Goal: Task Accomplishment & Management: Manage account settings

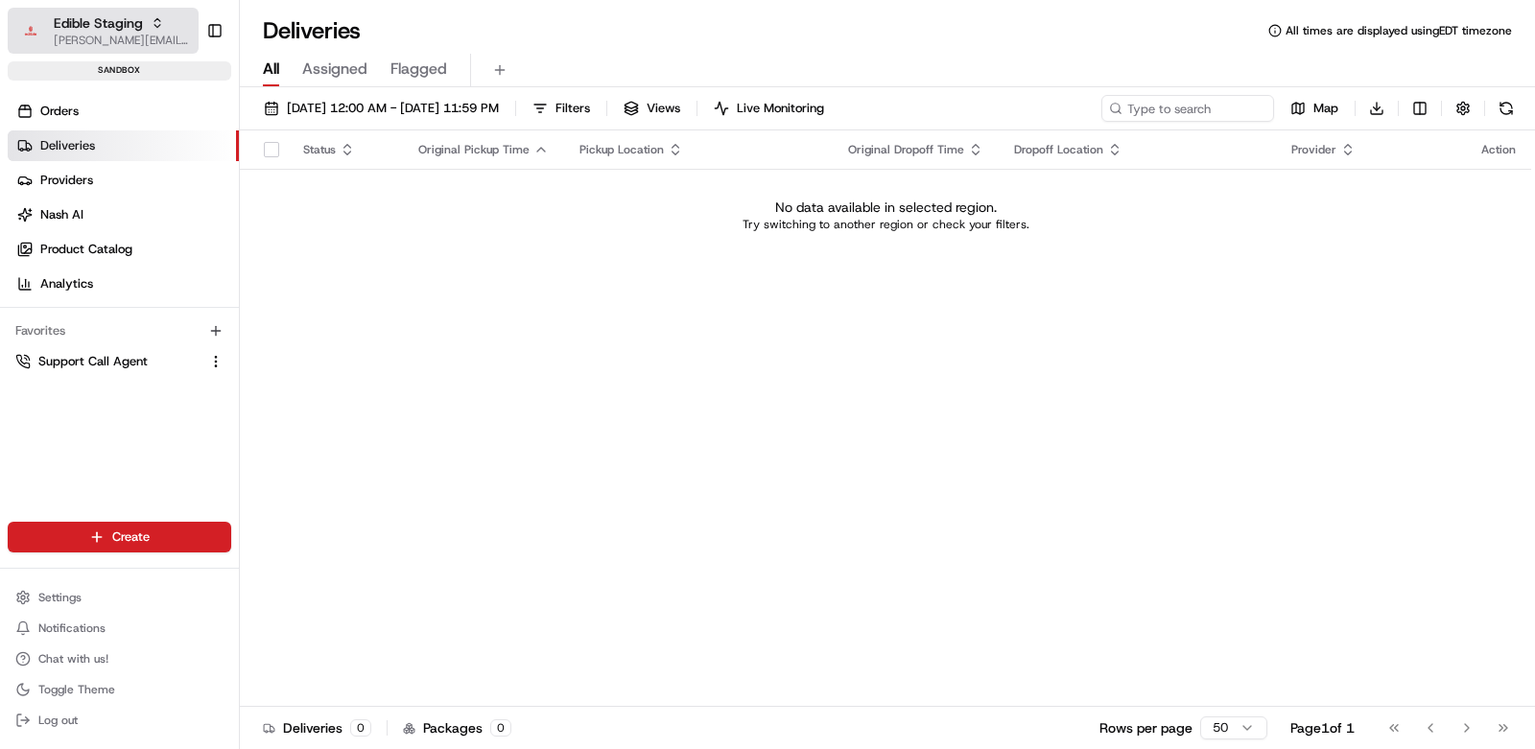
click at [122, 38] on span "[PERSON_NAME][EMAIL_ADDRESS][DOMAIN_NAME]" at bounding box center [122, 40] width 137 height 15
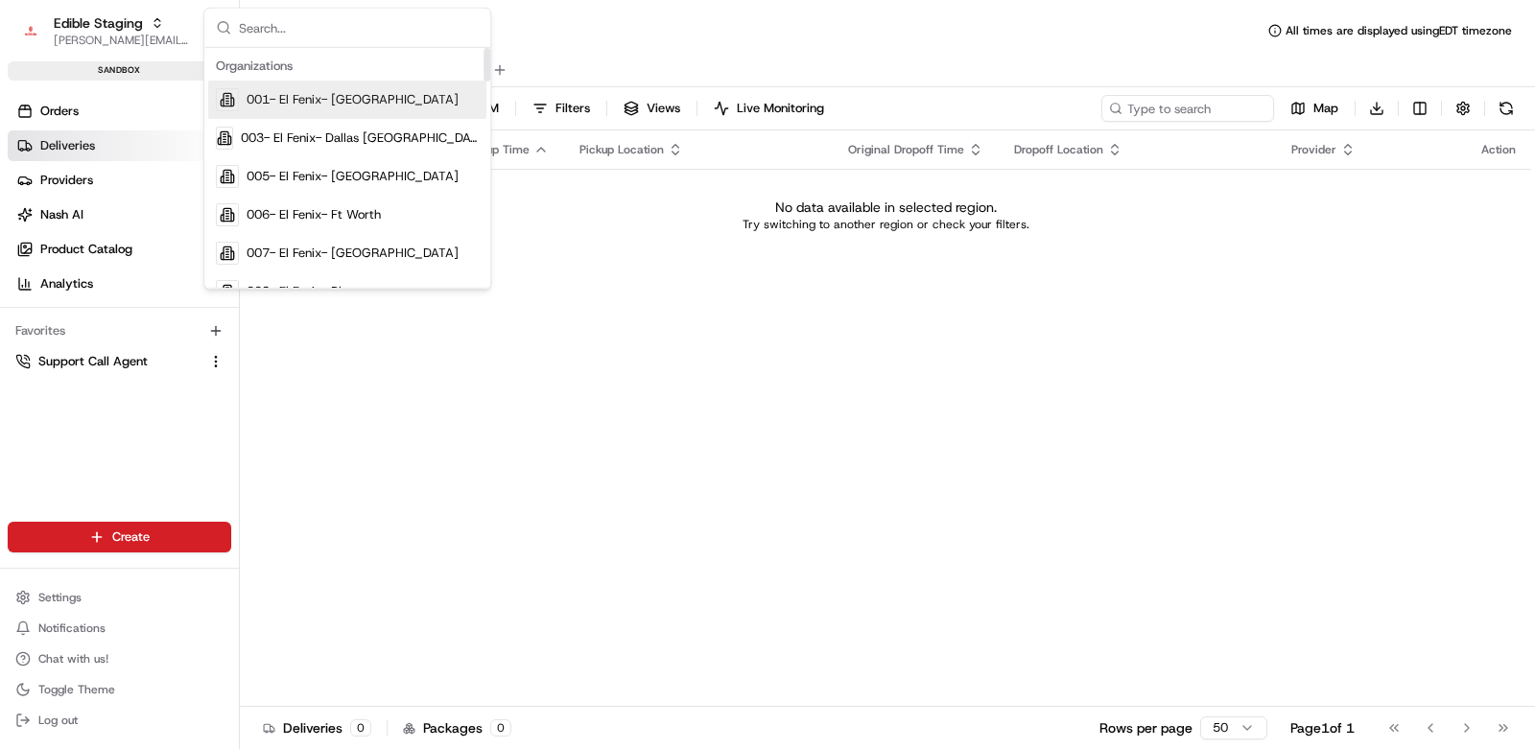
click at [305, 34] on input "text" at bounding box center [359, 28] width 240 height 38
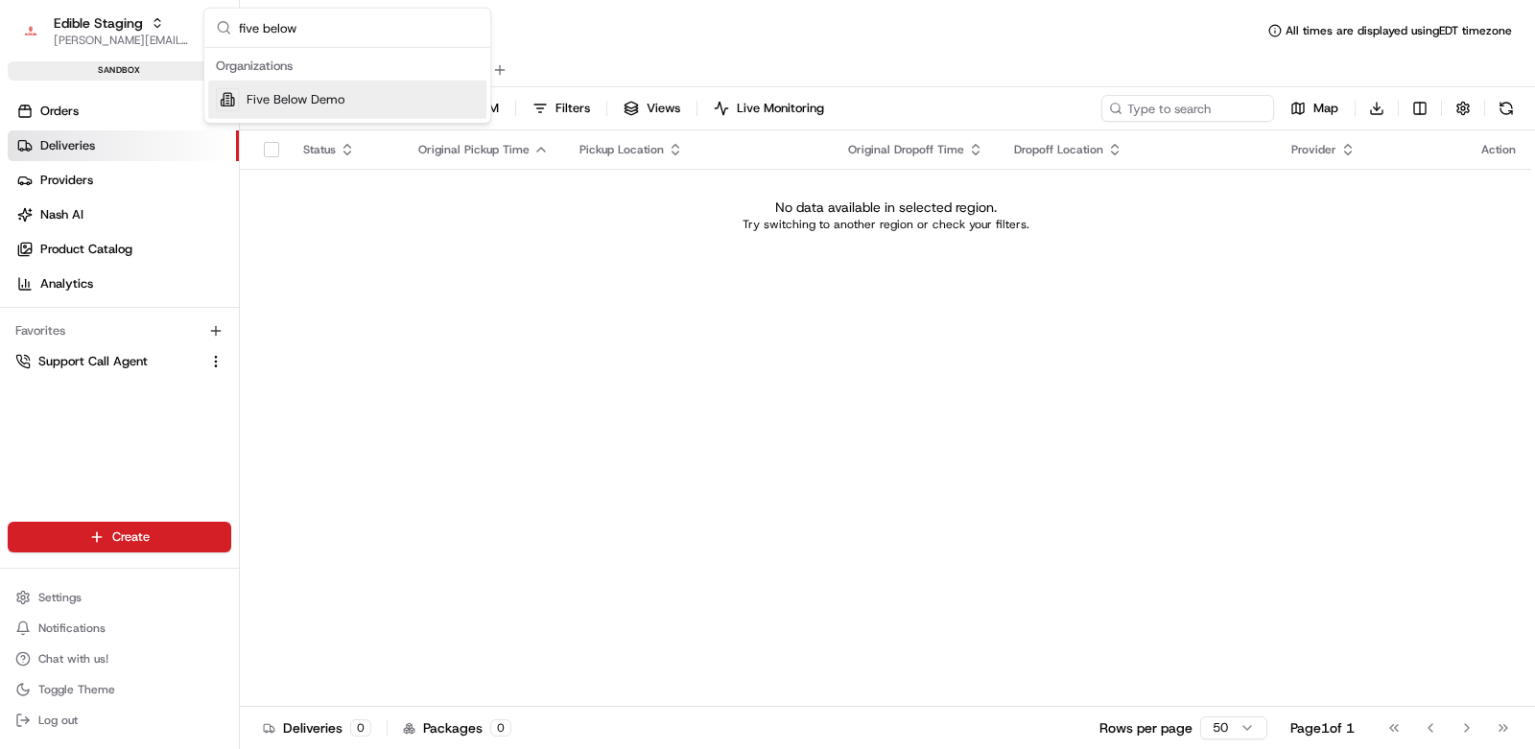
type input "five below"
click at [311, 99] on span "Five Below Demo" at bounding box center [296, 99] width 98 height 17
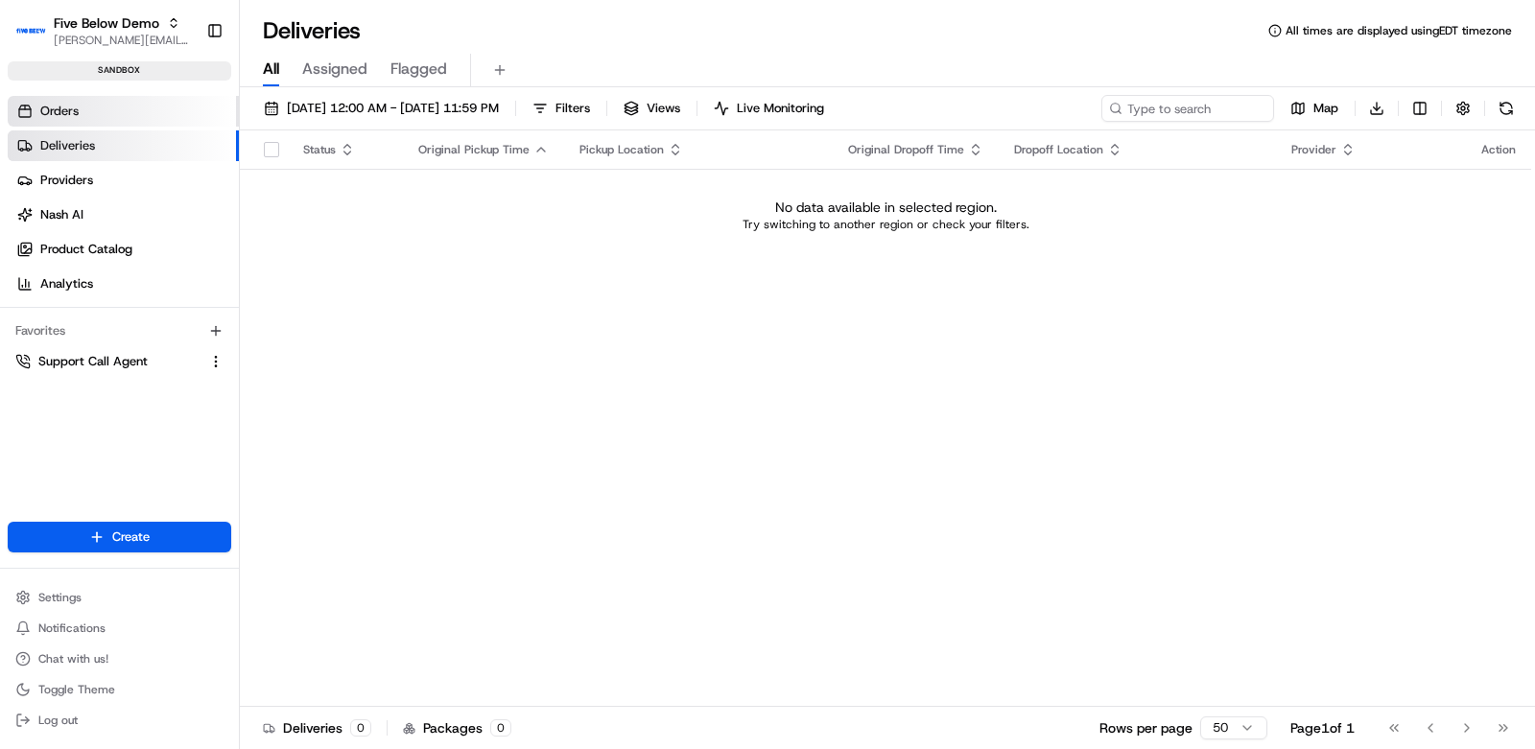
click at [104, 106] on link "Orders" at bounding box center [123, 111] width 231 height 31
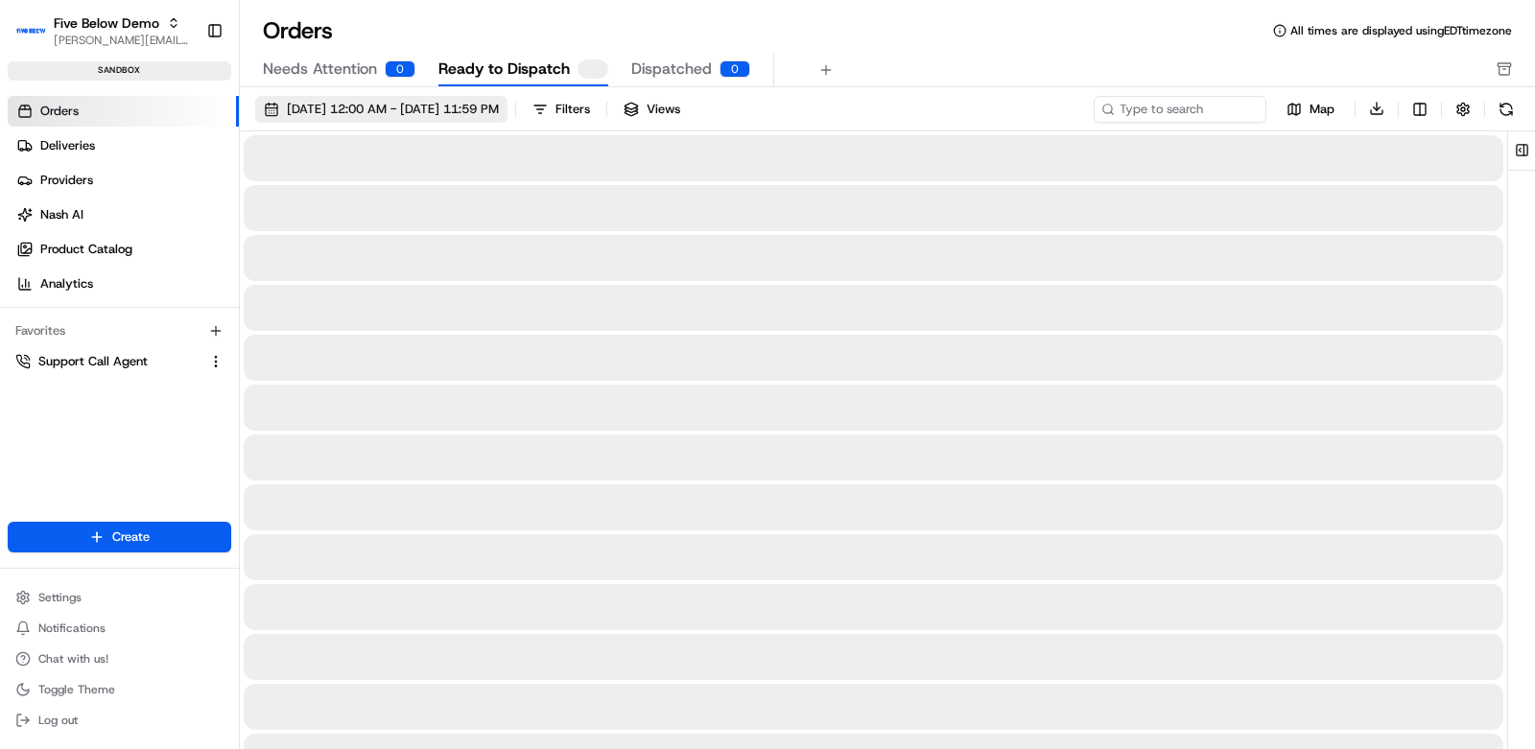
click at [496, 108] on span "08/01/2025 12:00 AM - 08/31/2025 11:59 PM" at bounding box center [393, 109] width 212 height 17
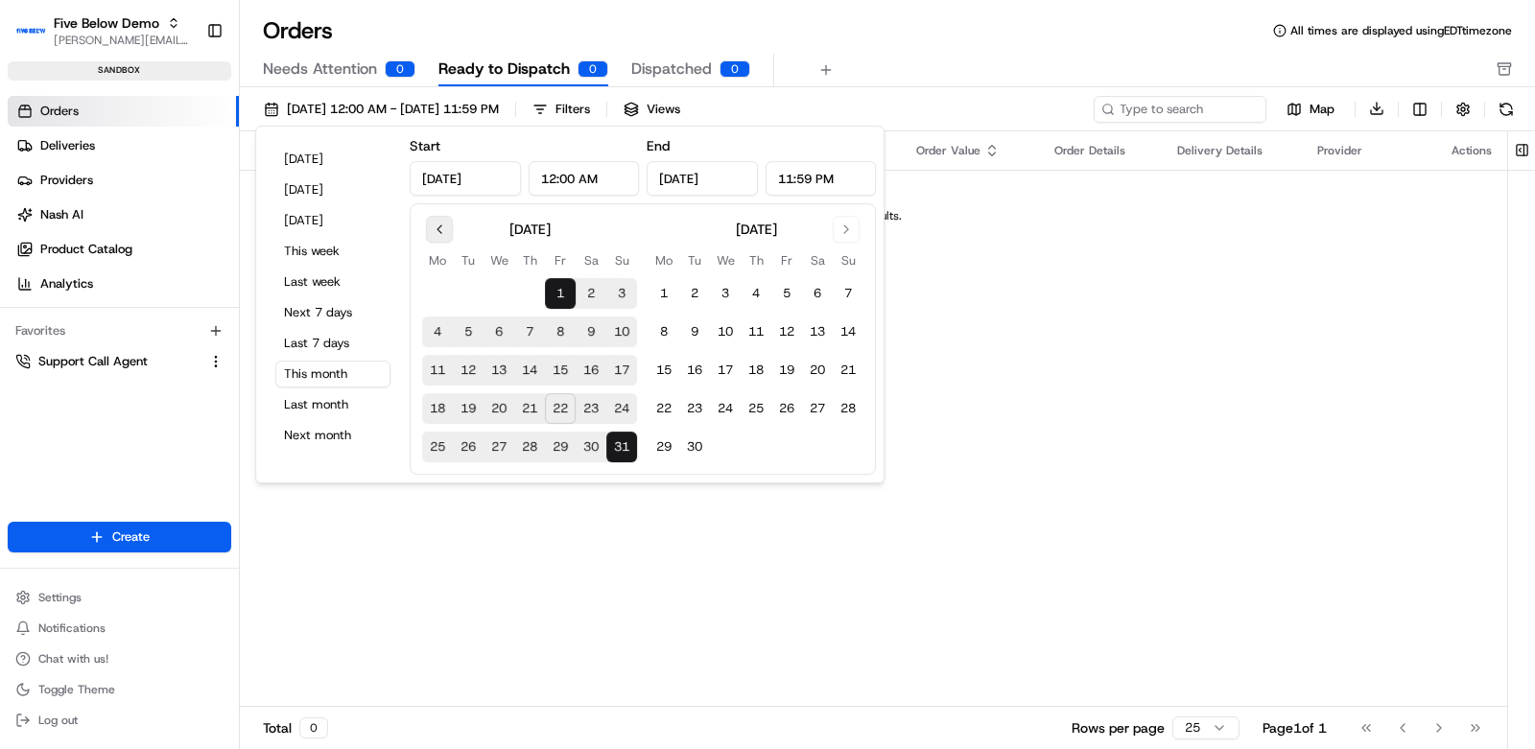
click at [435, 222] on button "Go to previous month" at bounding box center [439, 229] width 27 height 27
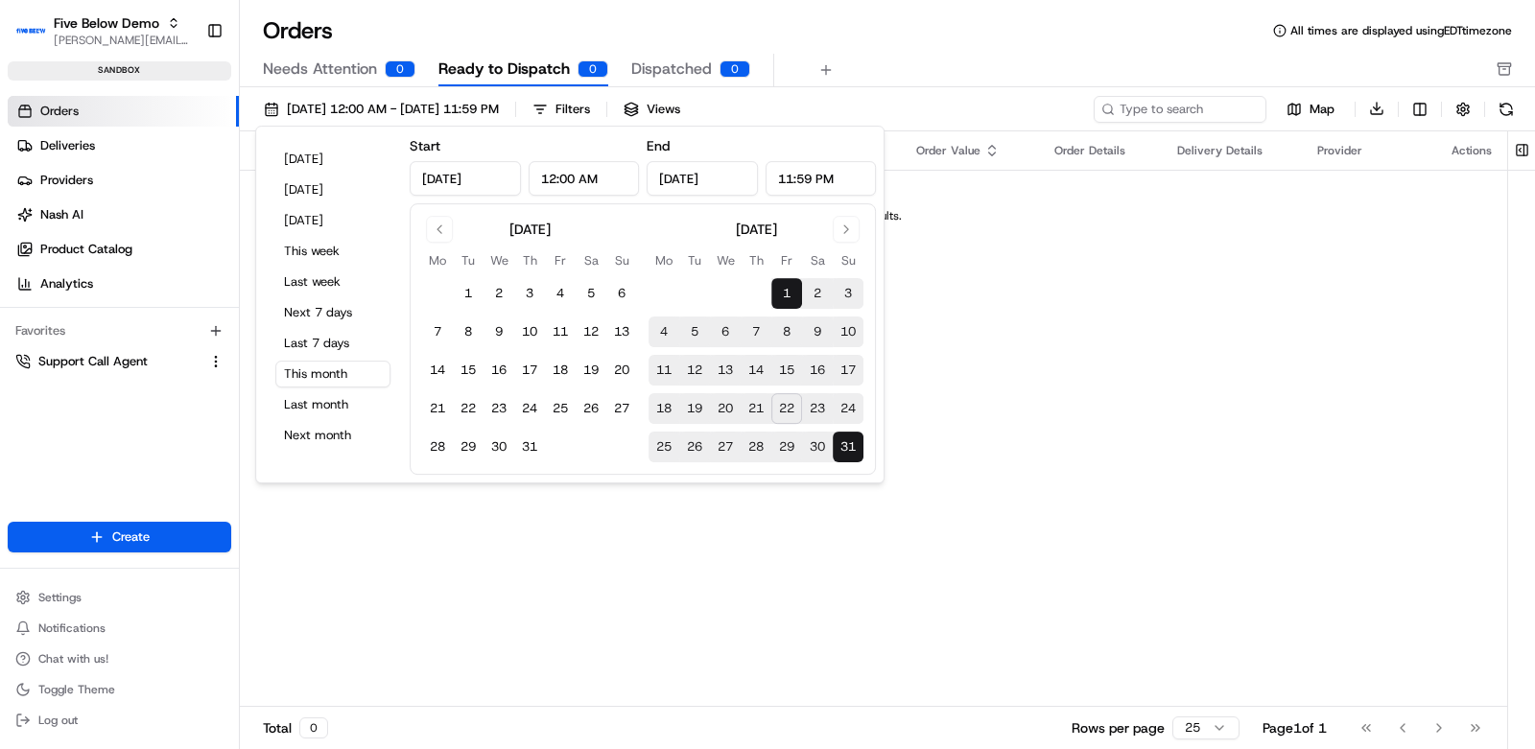
drag, startPoint x: 463, startPoint y: 295, endPoint x: 713, endPoint y: 411, distance: 275.1
click at [463, 295] on button "1" at bounding box center [468, 293] width 31 height 31
type input "Jul 1, 2025"
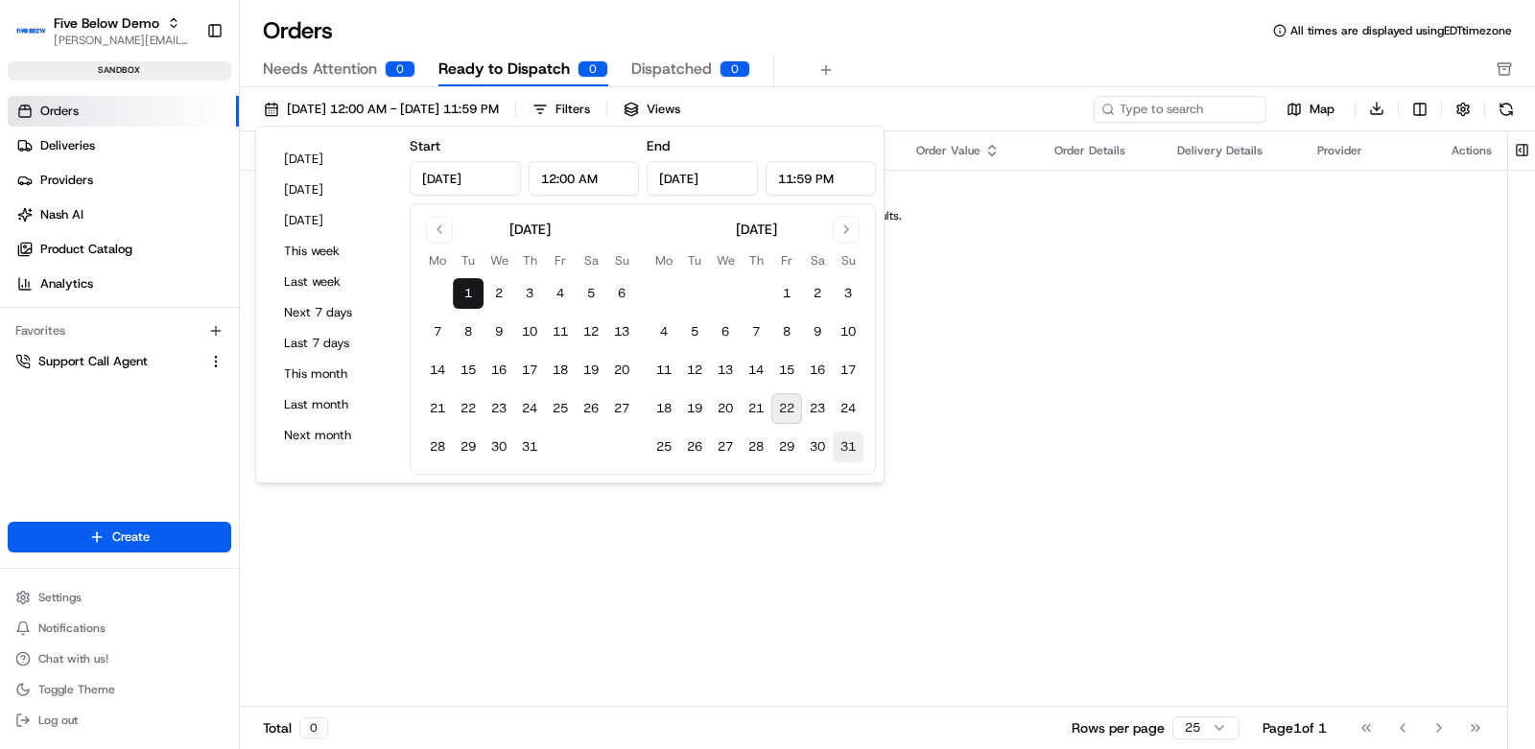
click at [845, 451] on button "31" at bounding box center [848, 447] width 31 height 31
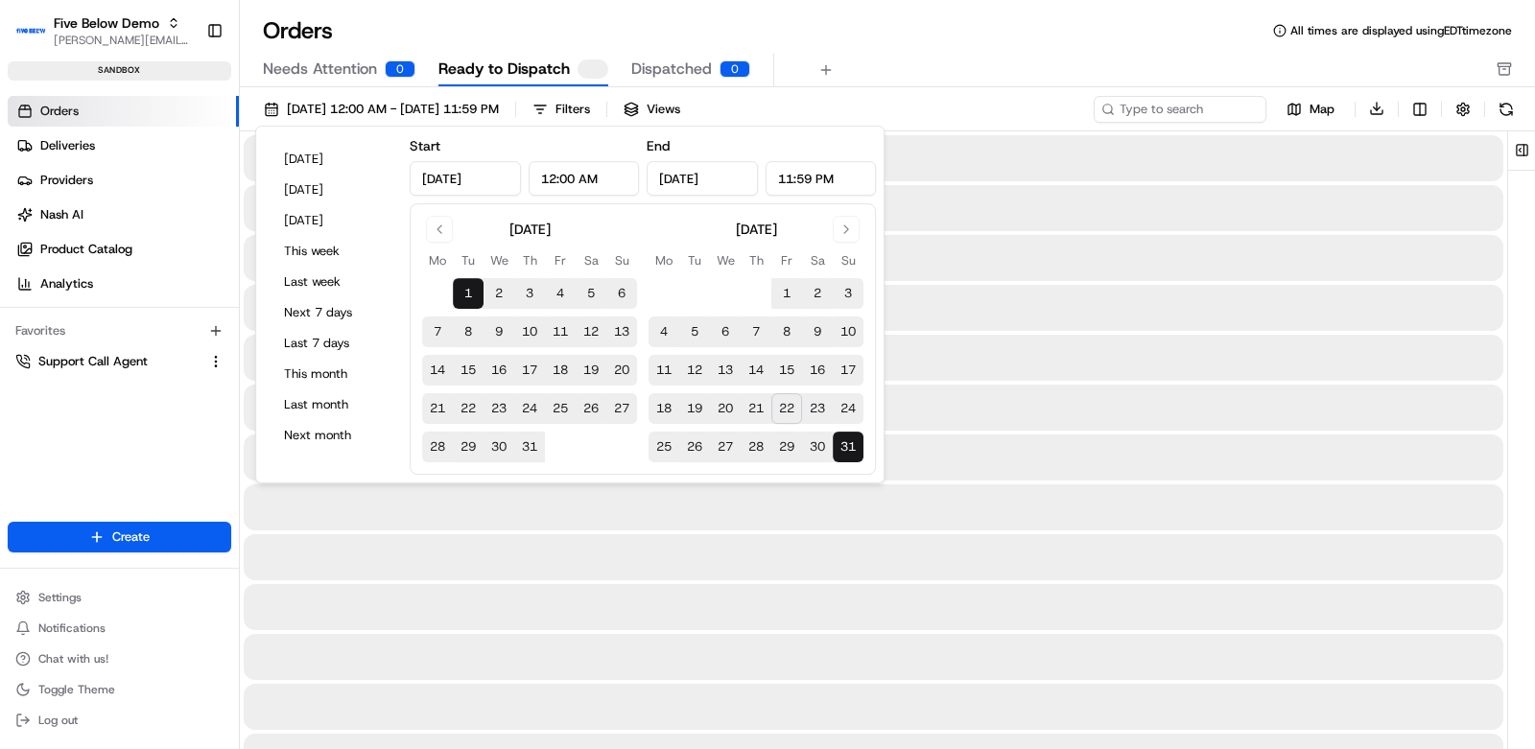
type input "Aug 31, 2025"
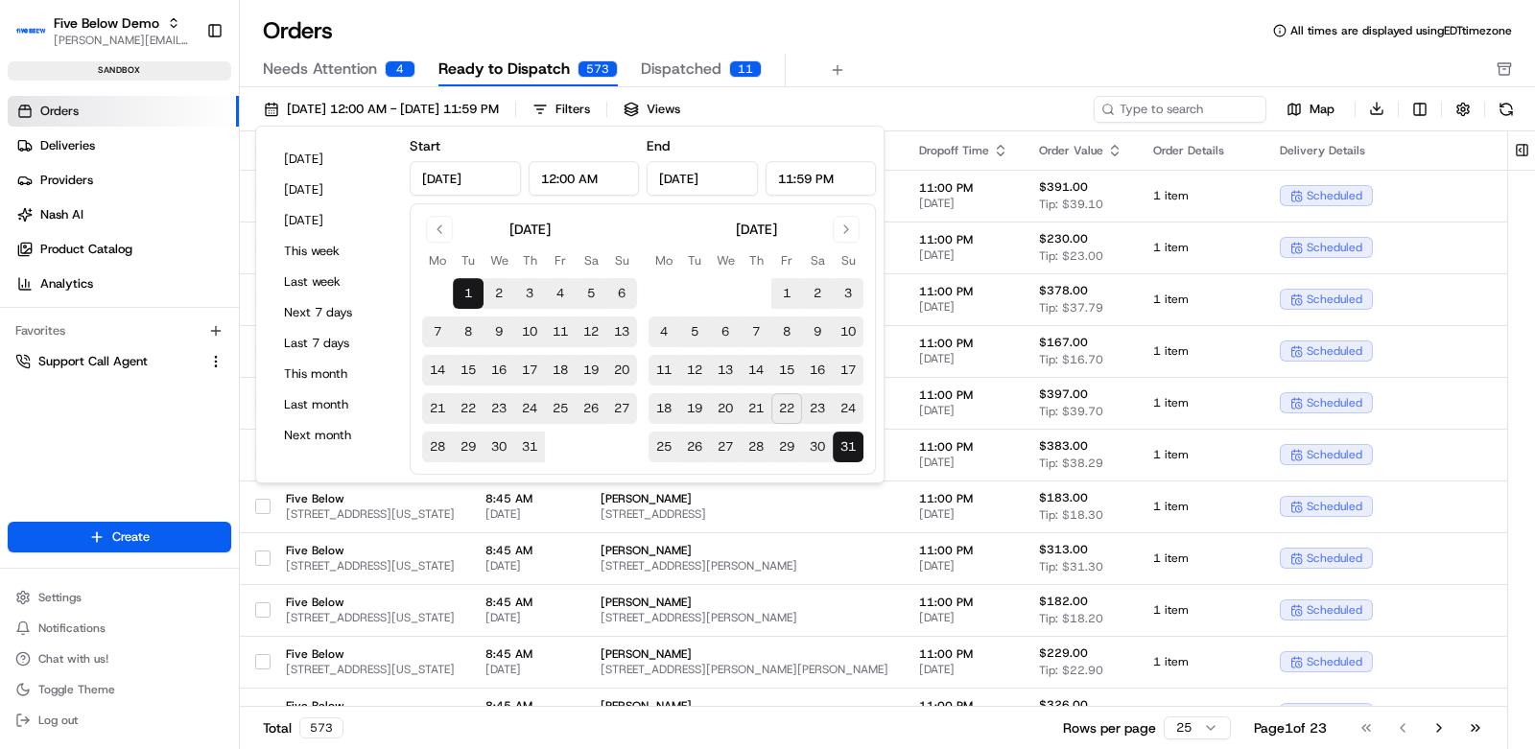
click at [892, 45] on div "Orders All times are displayed using EDT timezone" at bounding box center [887, 30] width 1295 height 31
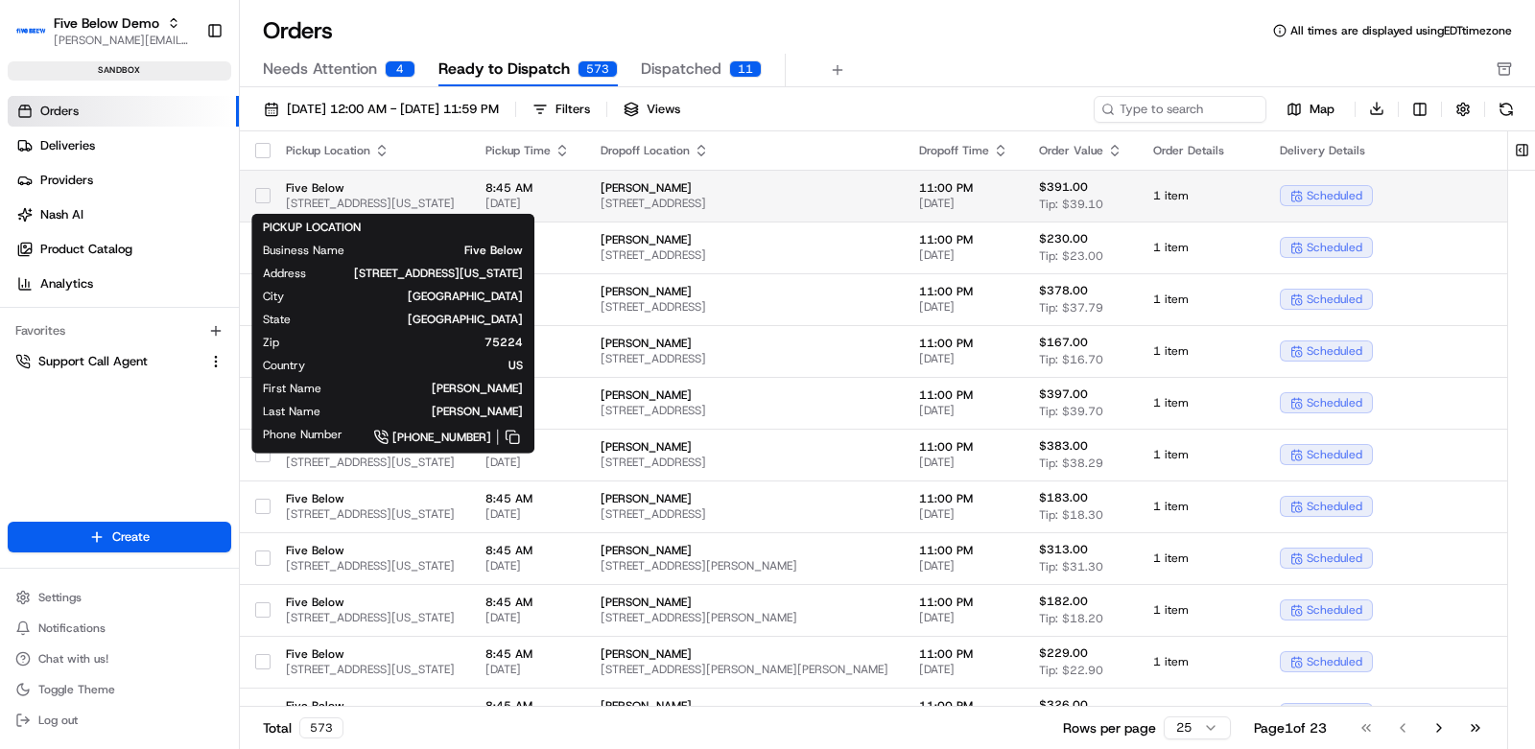
click at [455, 183] on span "Five Below" at bounding box center [370, 187] width 169 height 15
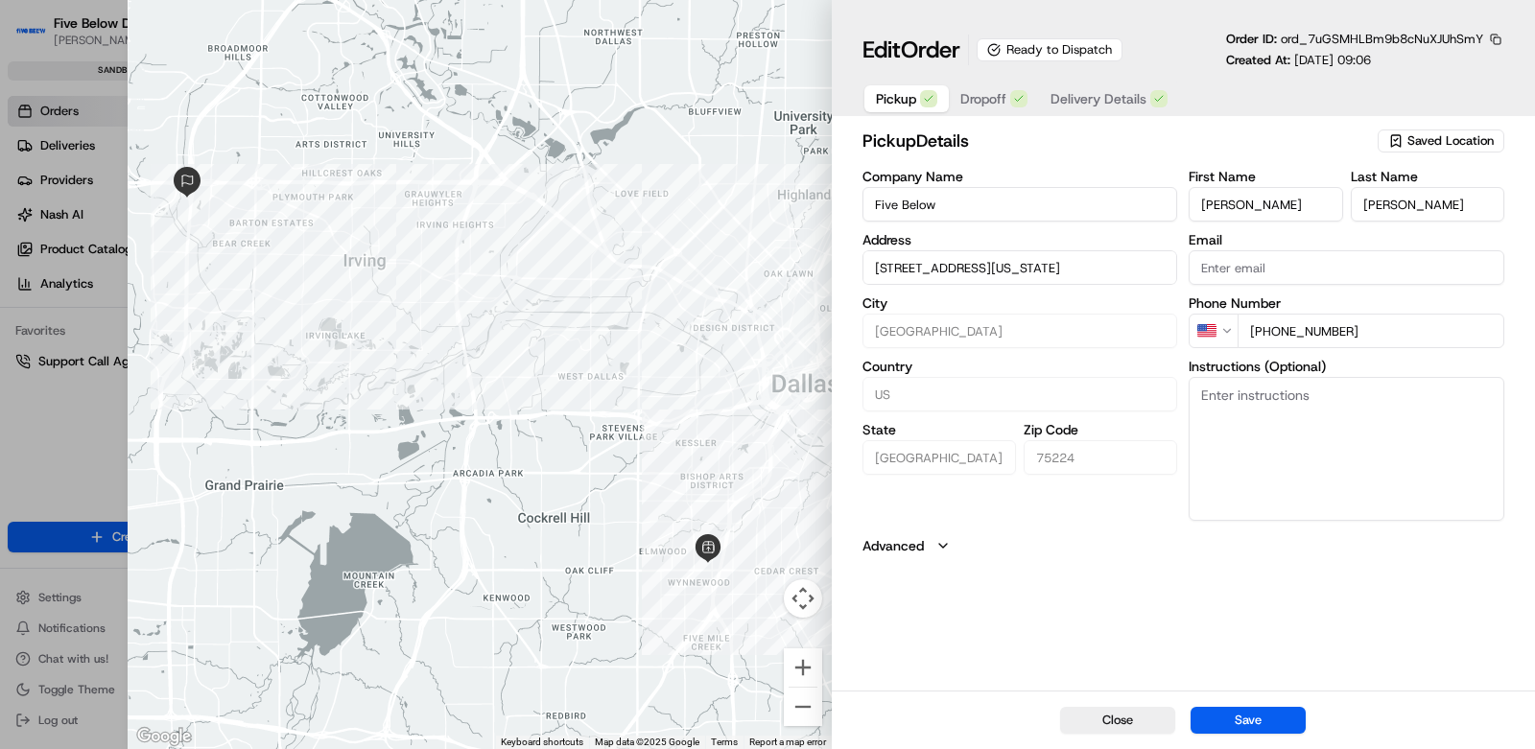
click at [1112, 105] on span "Delivery Details" at bounding box center [1098, 98] width 96 height 19
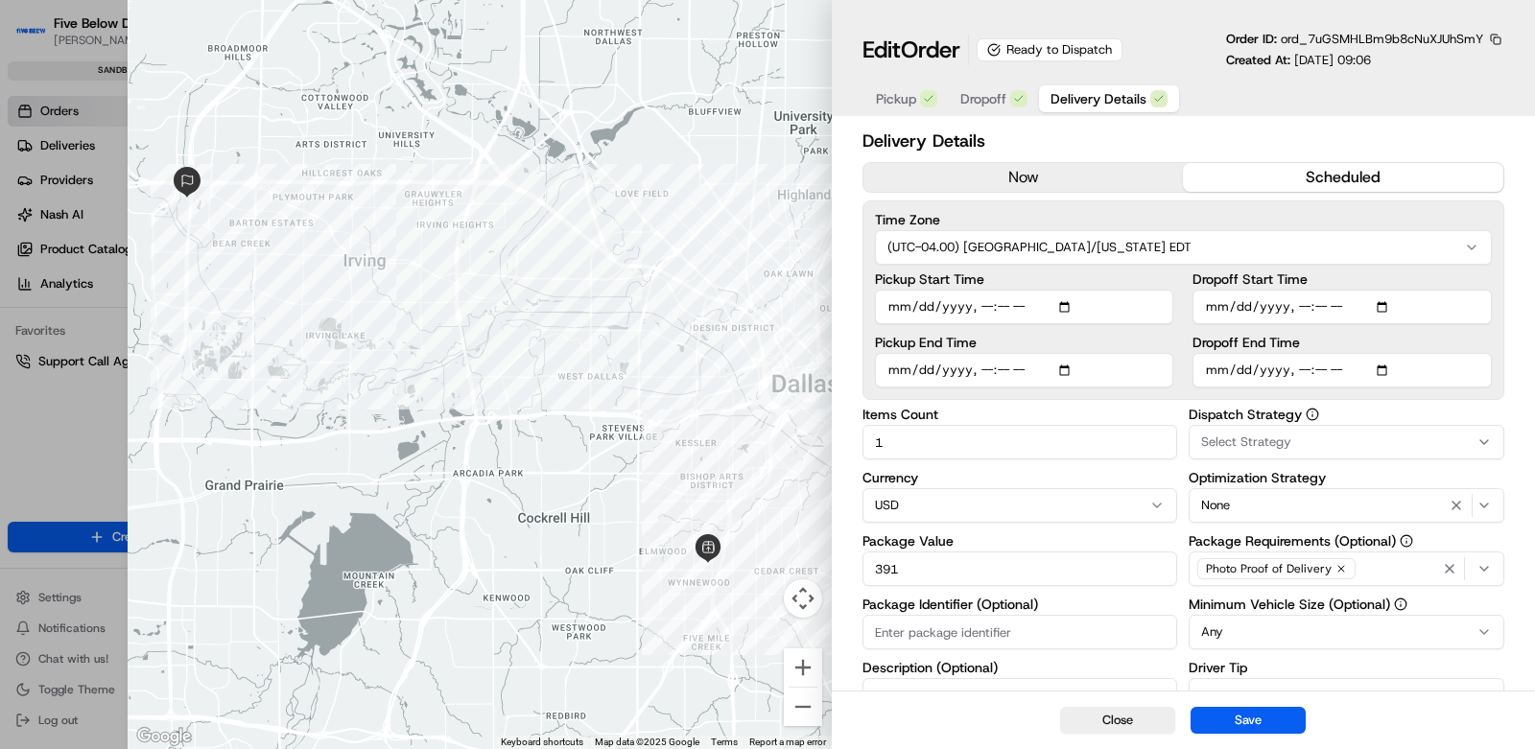
click at [1070, 182] on button "now" at bounding box center [1023, 177] width 320 height 29
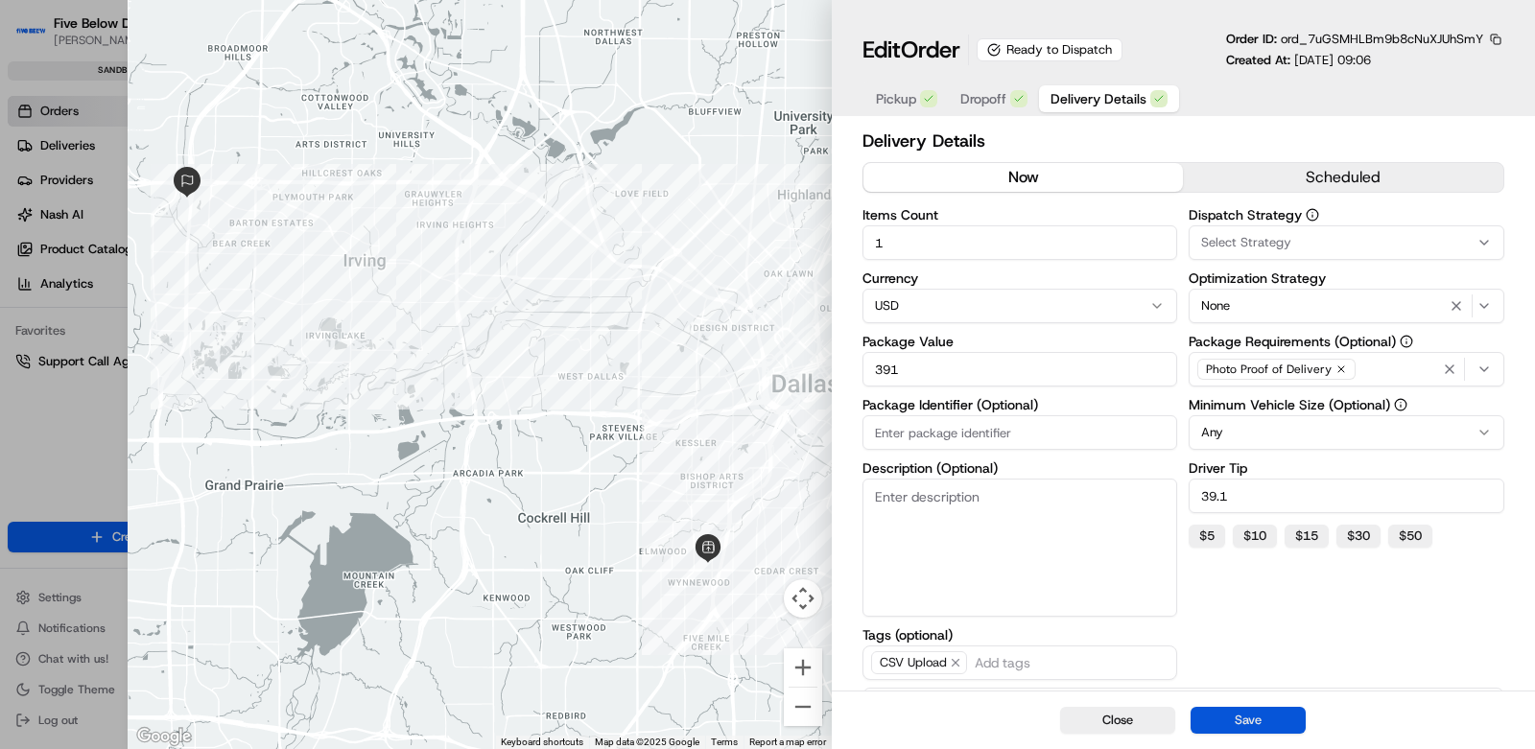
click at [1281, 717] on button "Save" at bounding box center [1247, 720] width 115 height 27
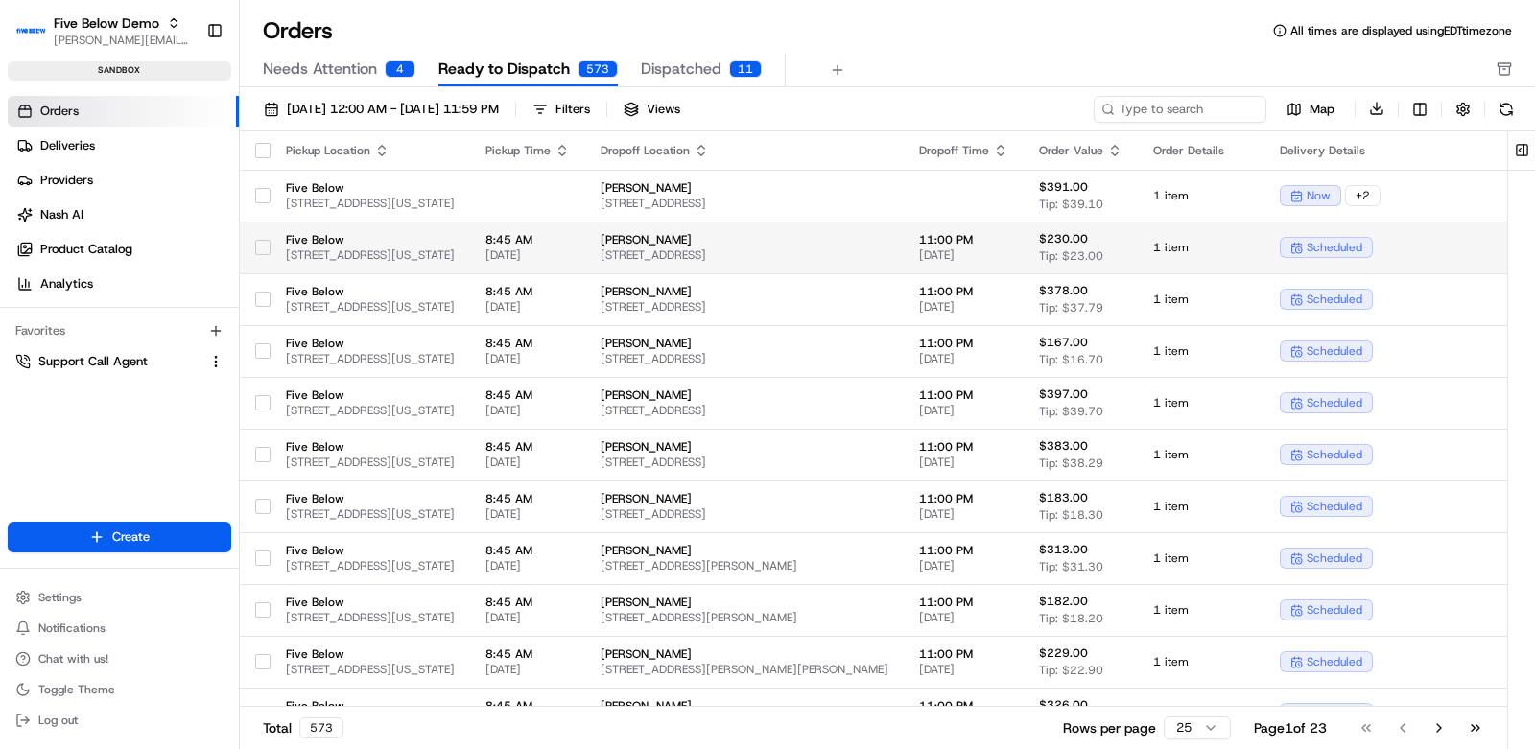
click at [904, 263] on td "Brooke Snyder 1803 Baltimore Dr, Allen, TX 75002, USA" at bounding box center [744, 248] width 318 height 52
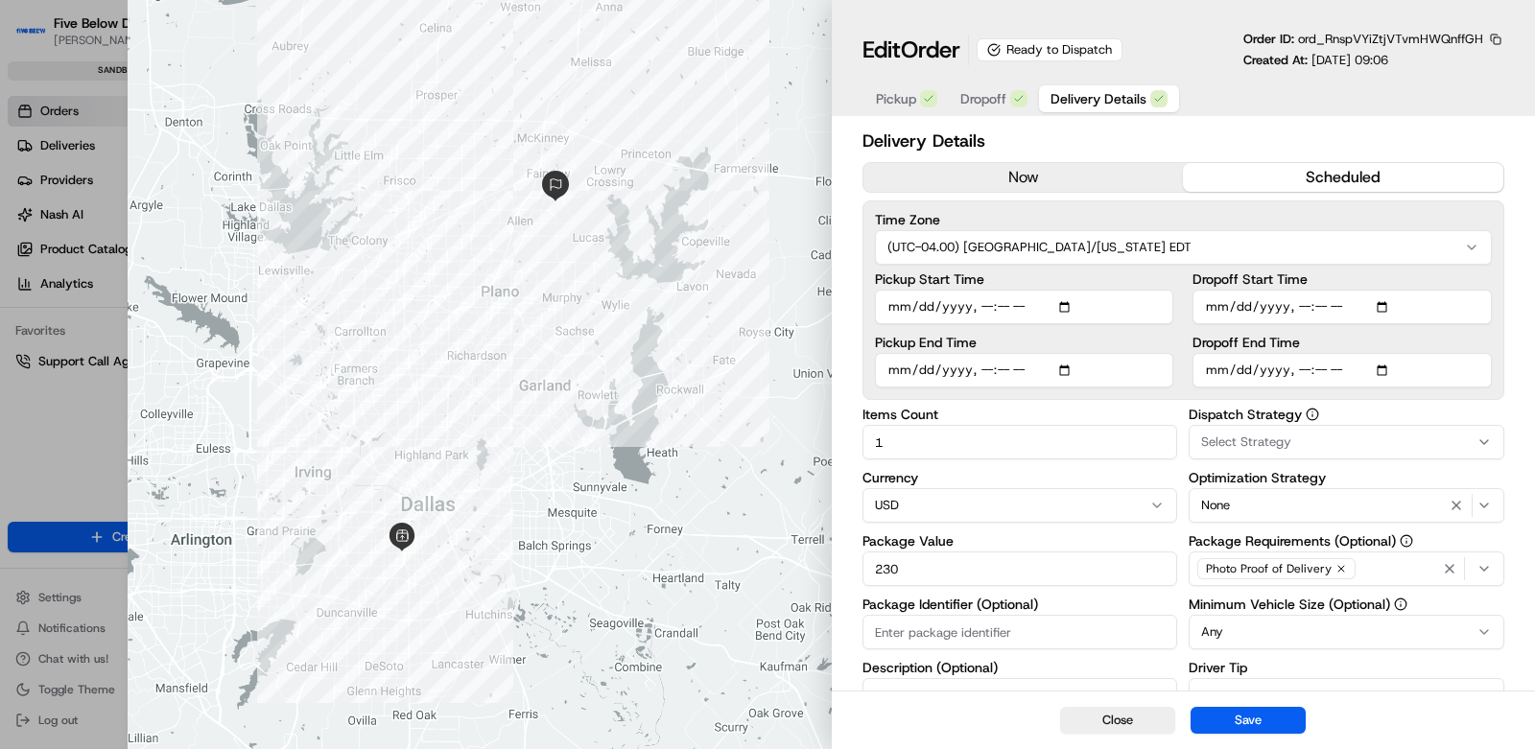
click at [975, 173] on button "now" at bounding box center [1023, 177] width 320 height 29
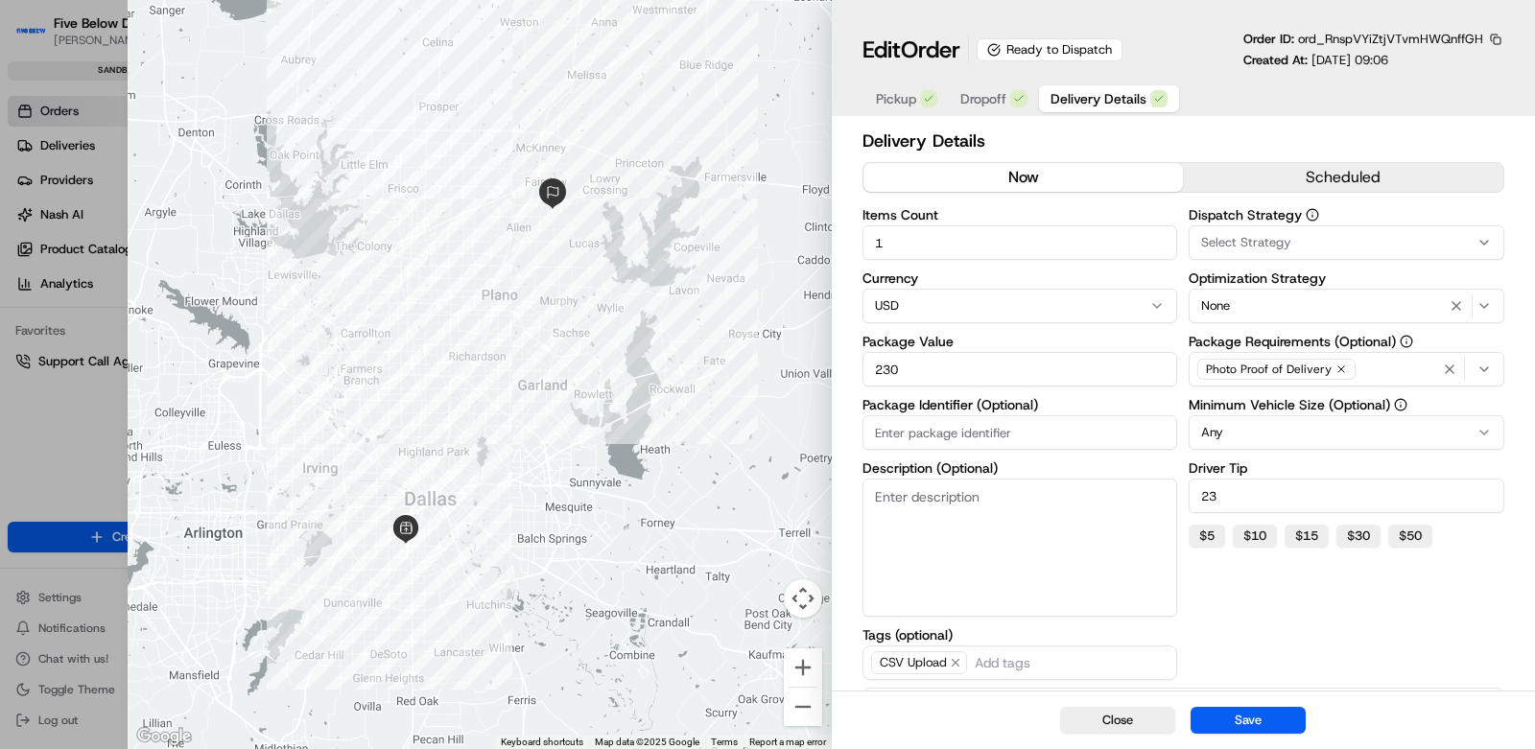
click at [1244, 722] on button "Save" at bounding box center [1247, 720] width 115 height 27
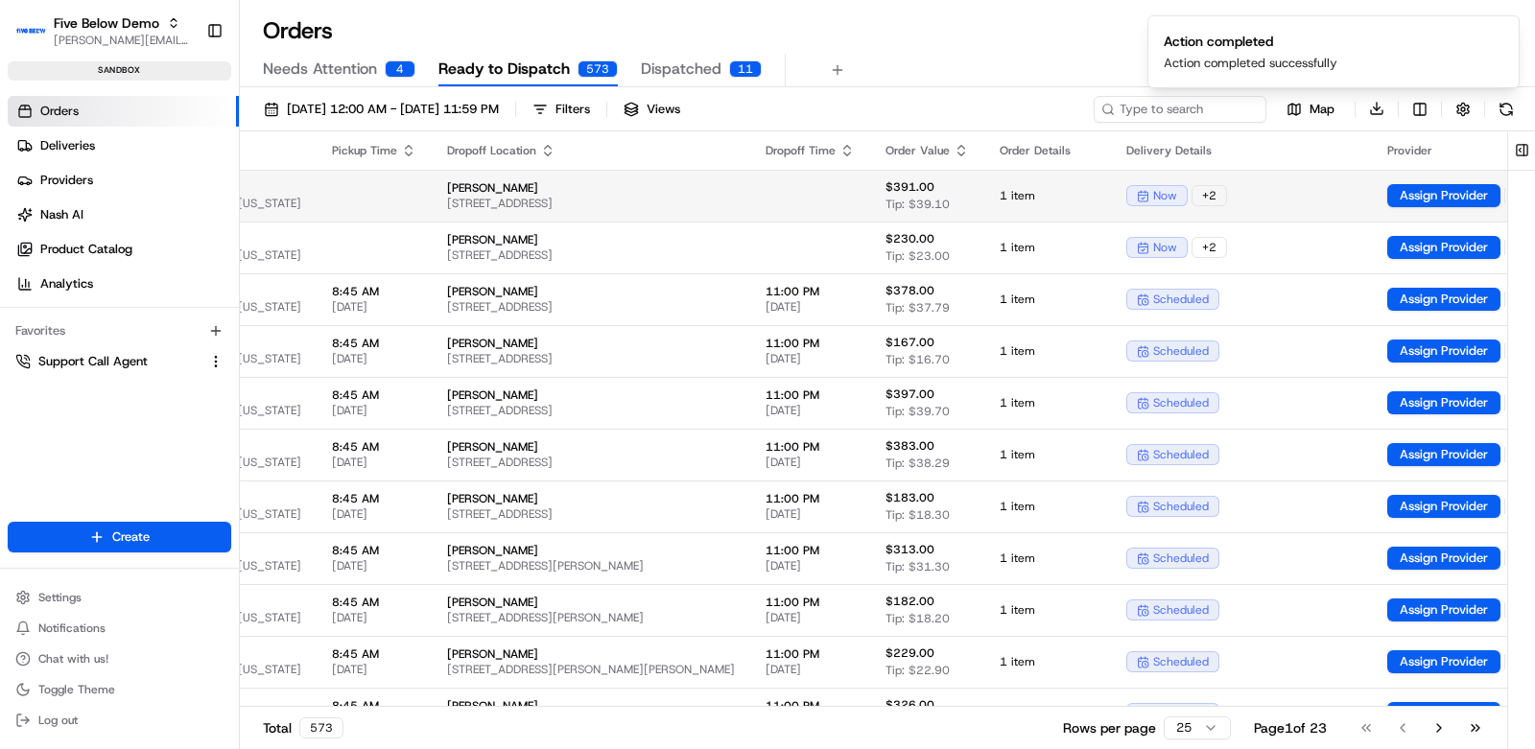
scroll to position [0, 365]
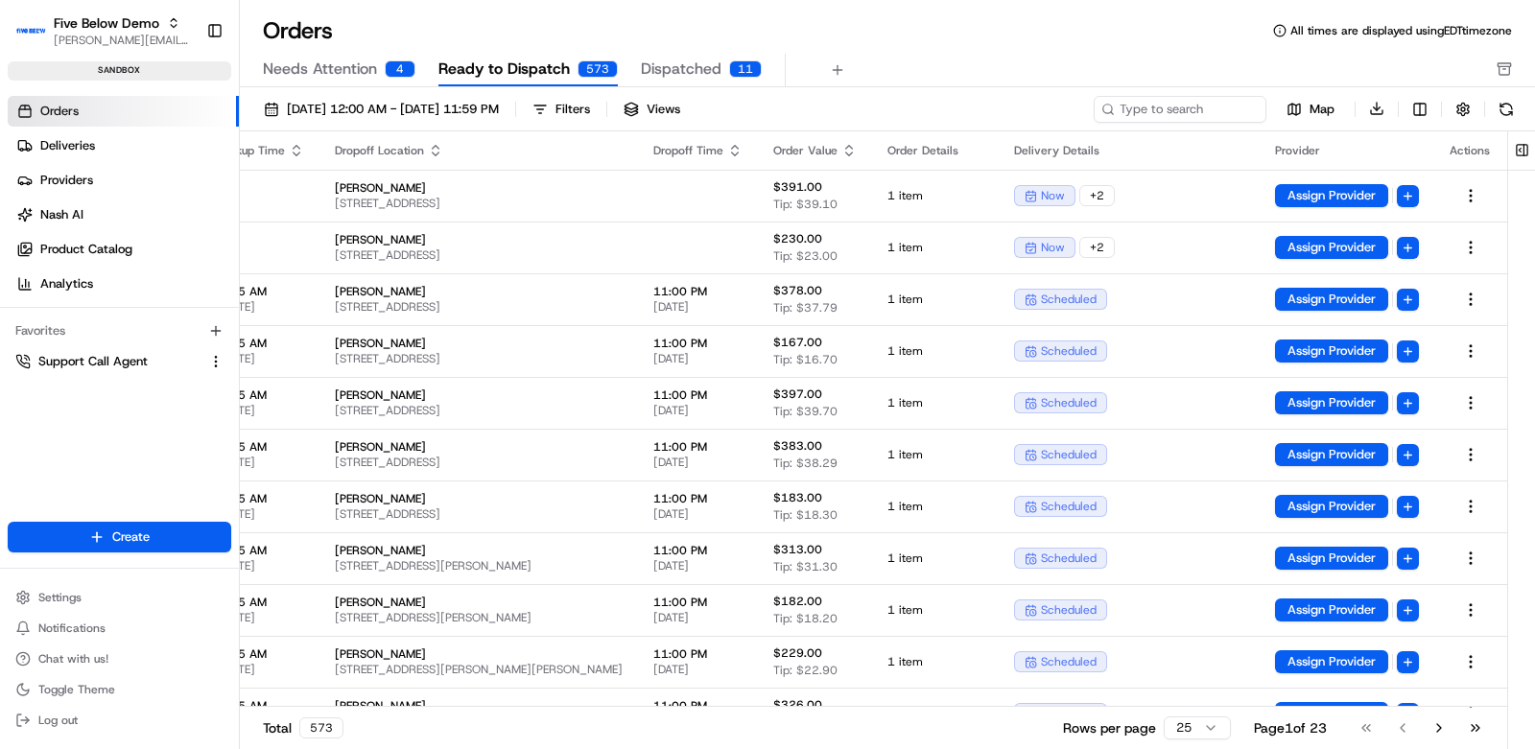
click at [1409, 198] on html "Five Below Demo [EMAIL_ADDRESS][DOMAIN_NAME] Toggle Sidebar sandbox Orders Deli…" at bounding box center [767, 374] width 1535 height 749
drag, startPoint x: 1036, startPoint y: 26, endPoint x: 811, endPoint y: 129, distance: 247.2
click at [1036, 26] on html "Five Below Demo [EMAIL_ADDRESS][DOMAIN_NAME] Toggle Sidebar sandbox Orders Deli…" at bounding box center [767, 374] width 1535 height 749
click at [82, 604] on button "Settings" at bounding box center [119, 597] width 223 height 27
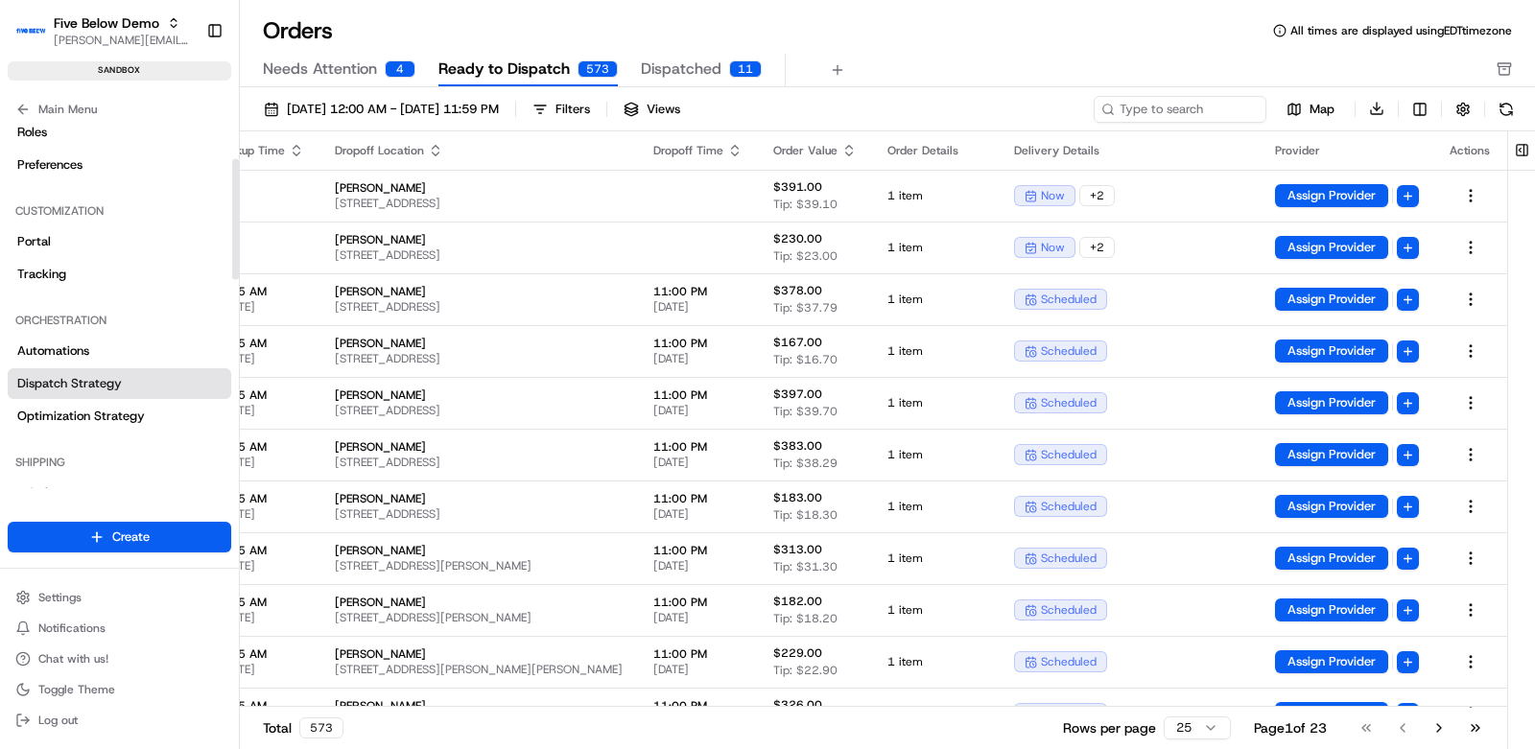
scroll to position [108, 0]
click at [64, 351] on span "Automations" at bounding box center [53, 351] width 72 height 17
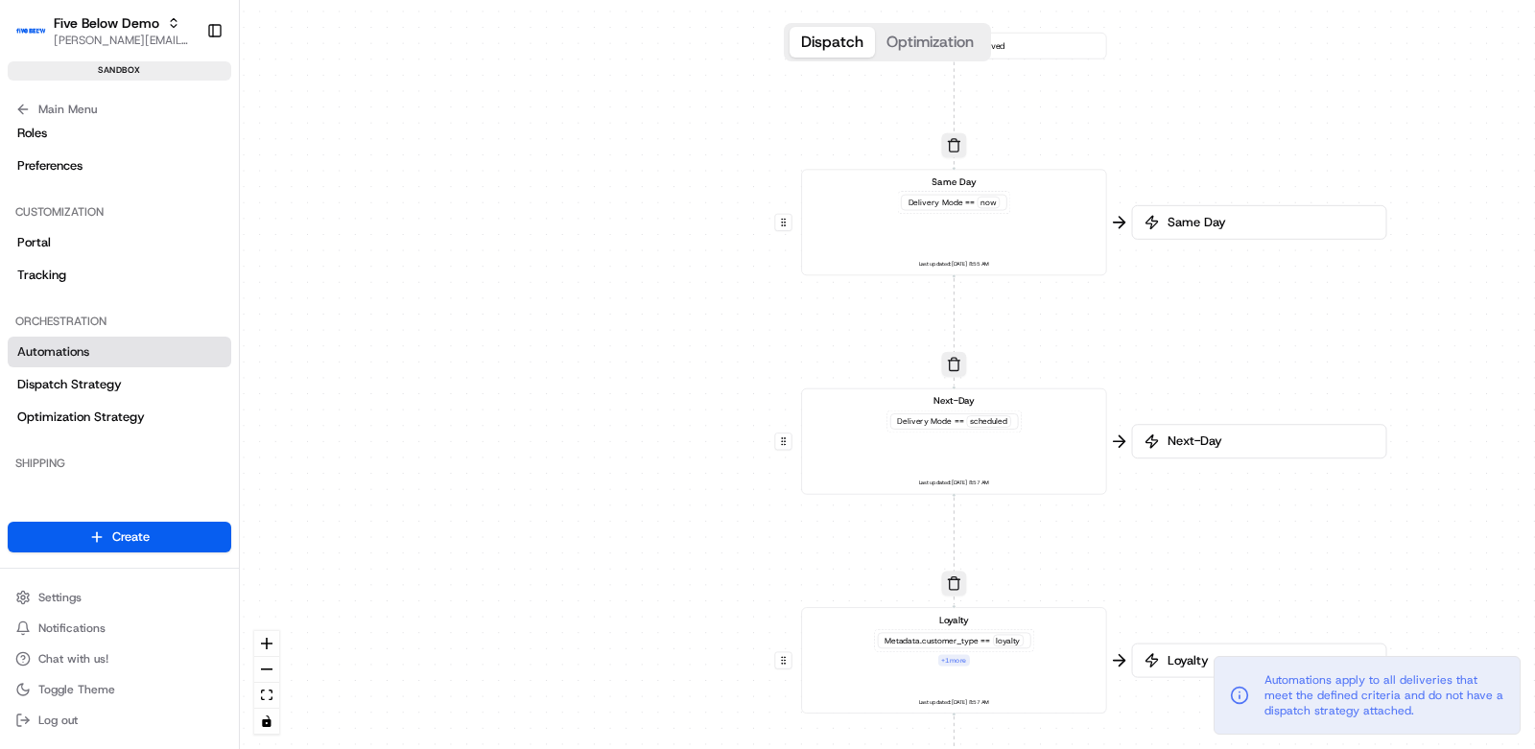
drag, startPoint x: 800, startPoint y: 364, endPoint x: 764, endPoint y: 552, distance: 191.5
click at [766, 553] on div "0 0 0 0 0 0 Order / Delivery Received Same Day Delivery Mode == now Last update…" at bounding box center [887, 374] width 1295 height 749
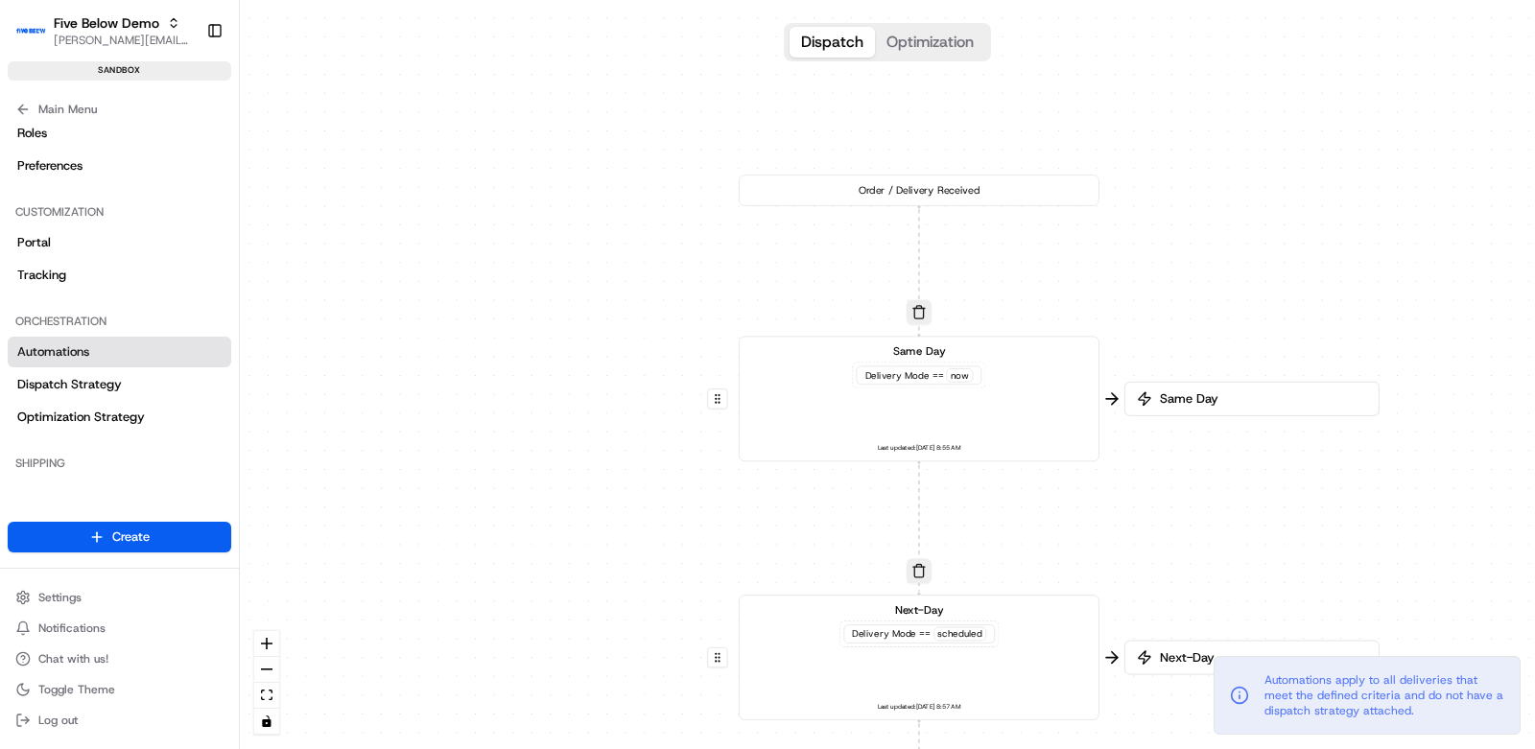
drag, startPoint x: 662, startPoint y: 445, endPoint x: 627, endPoint y: 502, distance: 66.3
click at [627, 502] on div "0 0 0 0 0 0 Order / Delivery Received Same Day Delivery Mode == now Last update…" at bounding box center [887, 374] width 1295 height 749
click at [813, 418] on div "Same Day Delivery Mode == now Last updated: 07/08/2025 8:55 AM" at bounding box center [919, 398] width 334 height 111
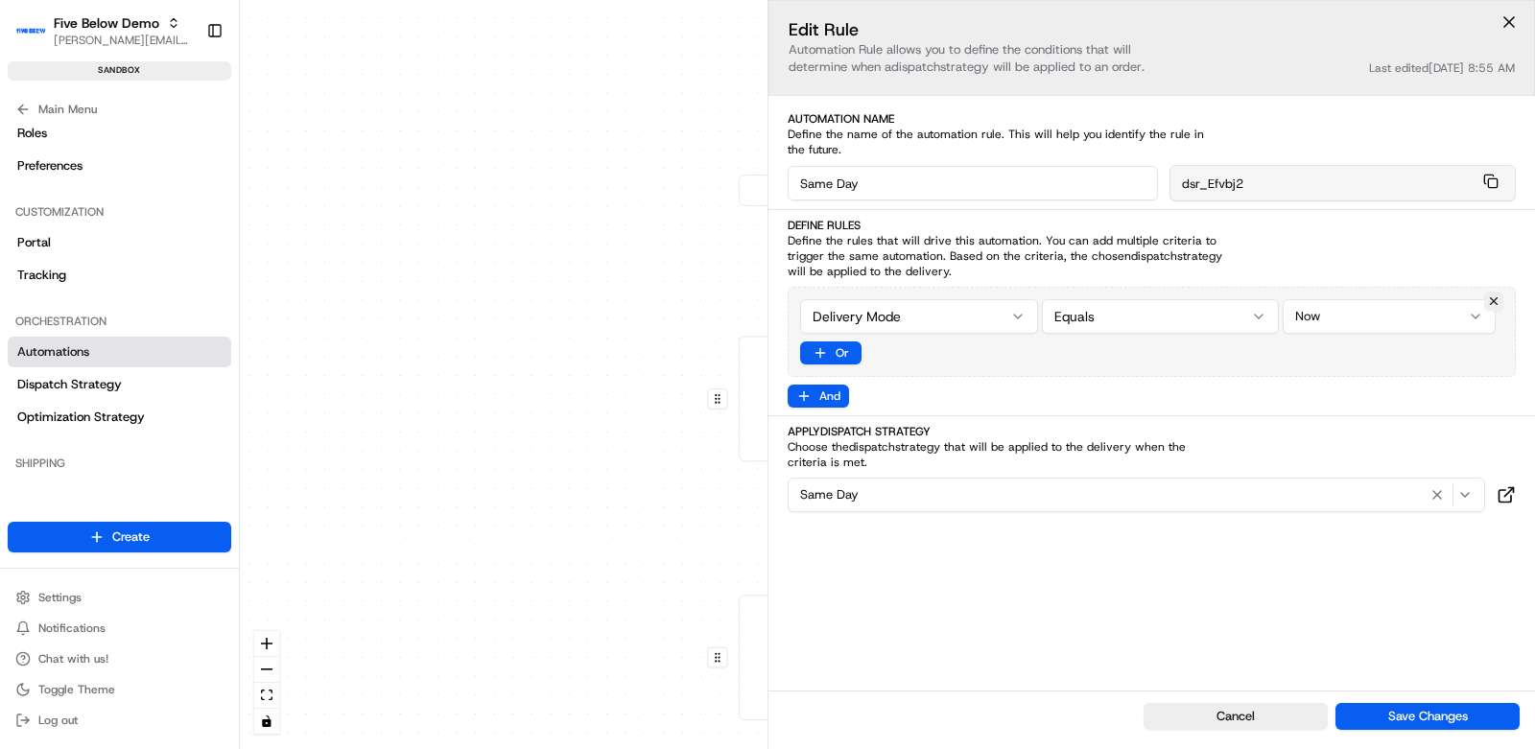
click at [569, 394] on div "0 0 0 0 0 0 Order / Delivery Received Same Day Delivery Mode == now Last update…" at bounding box center [887, 374] width 1295 height 749
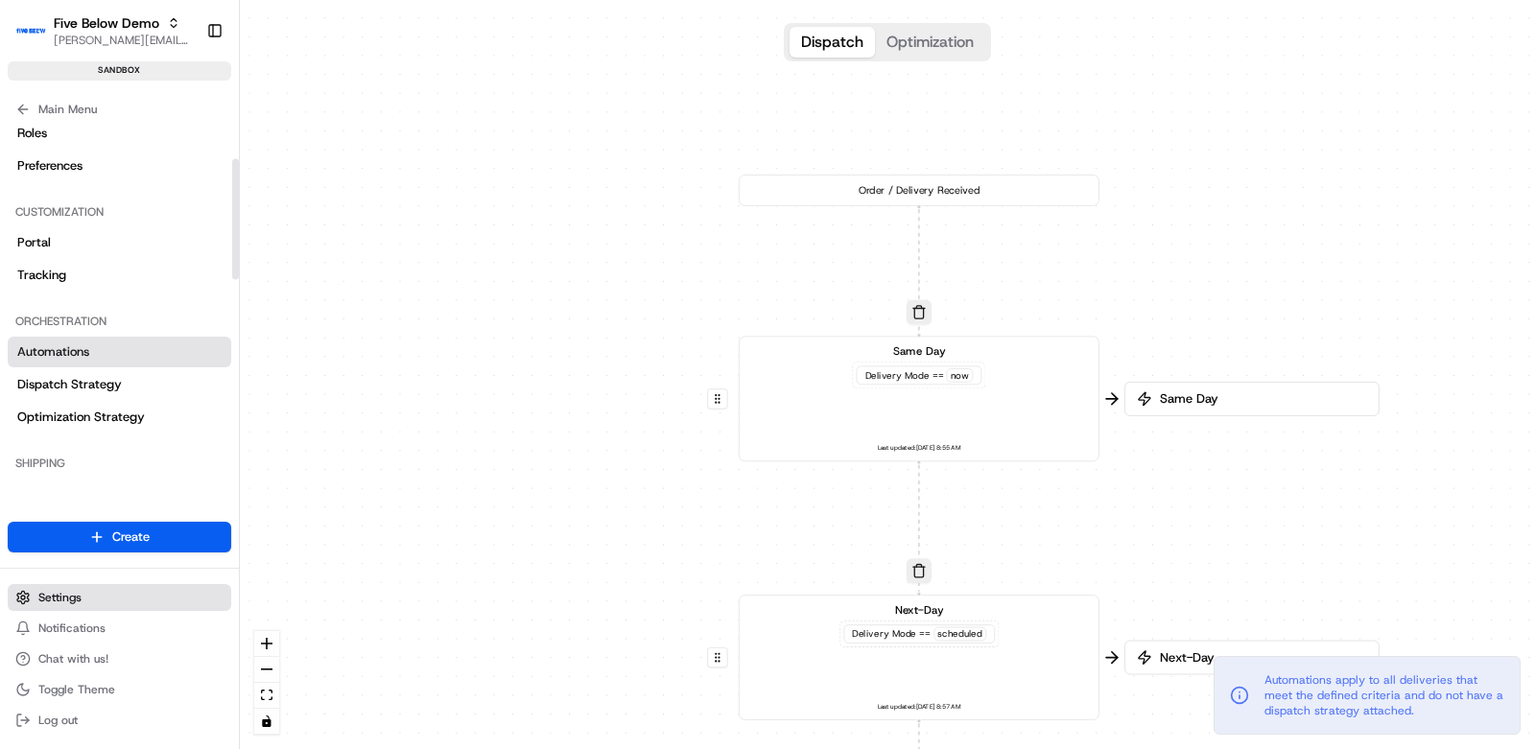
click at [84, 596] on button "Settings" at bounding box center [119, 597] width 223 height 27
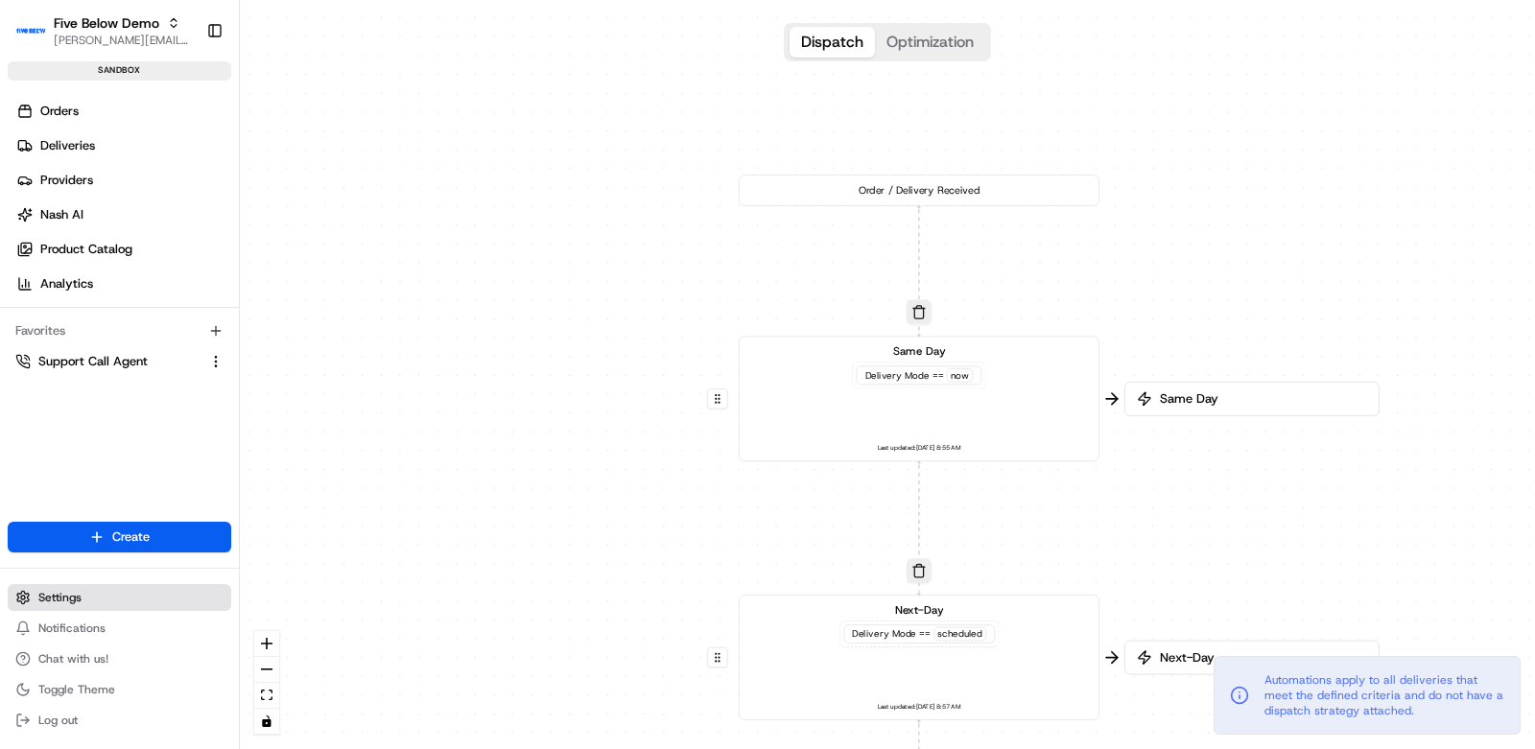
click at [106, 589] on button "Settings" at bounding box center [119, 597] width 223 height 27
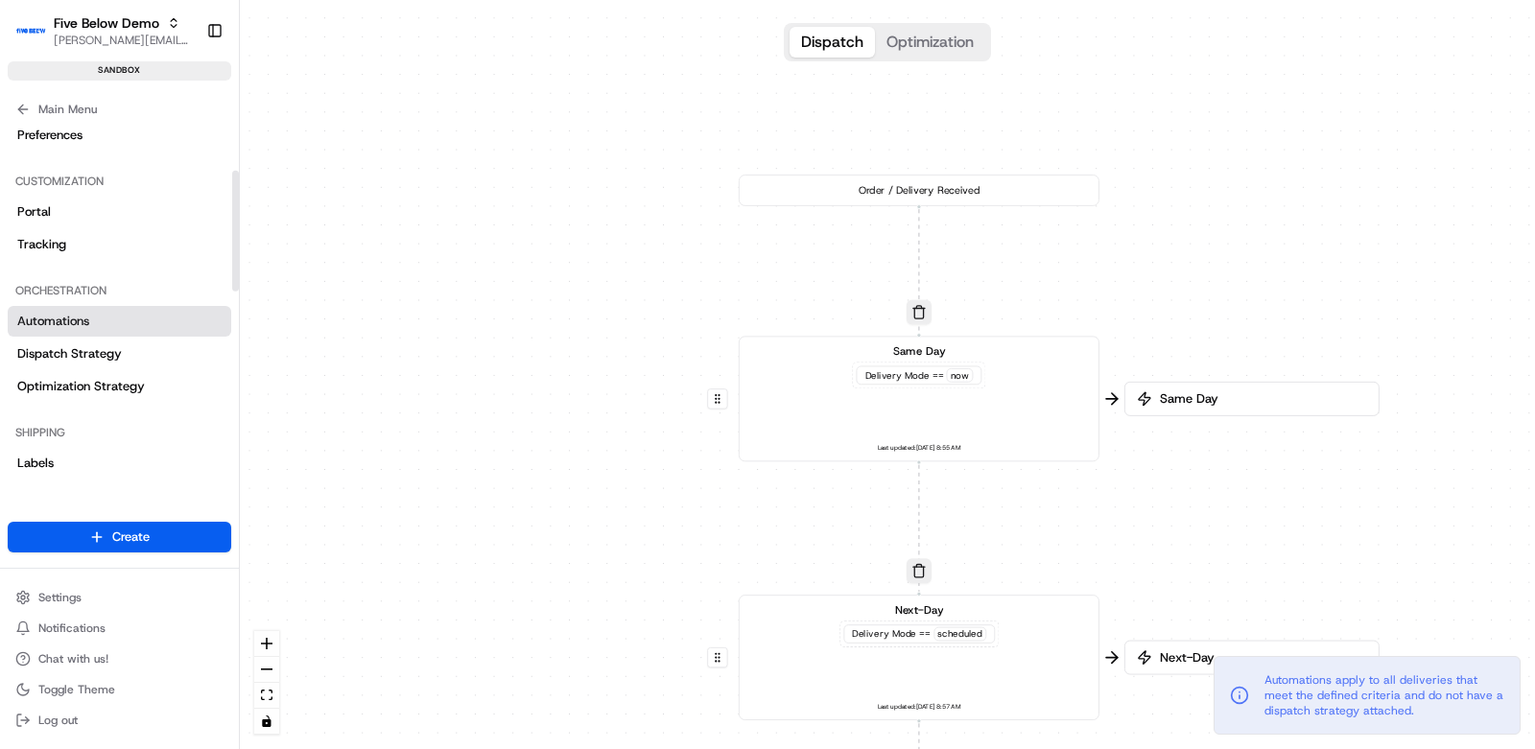
scroll to position [144, 0]
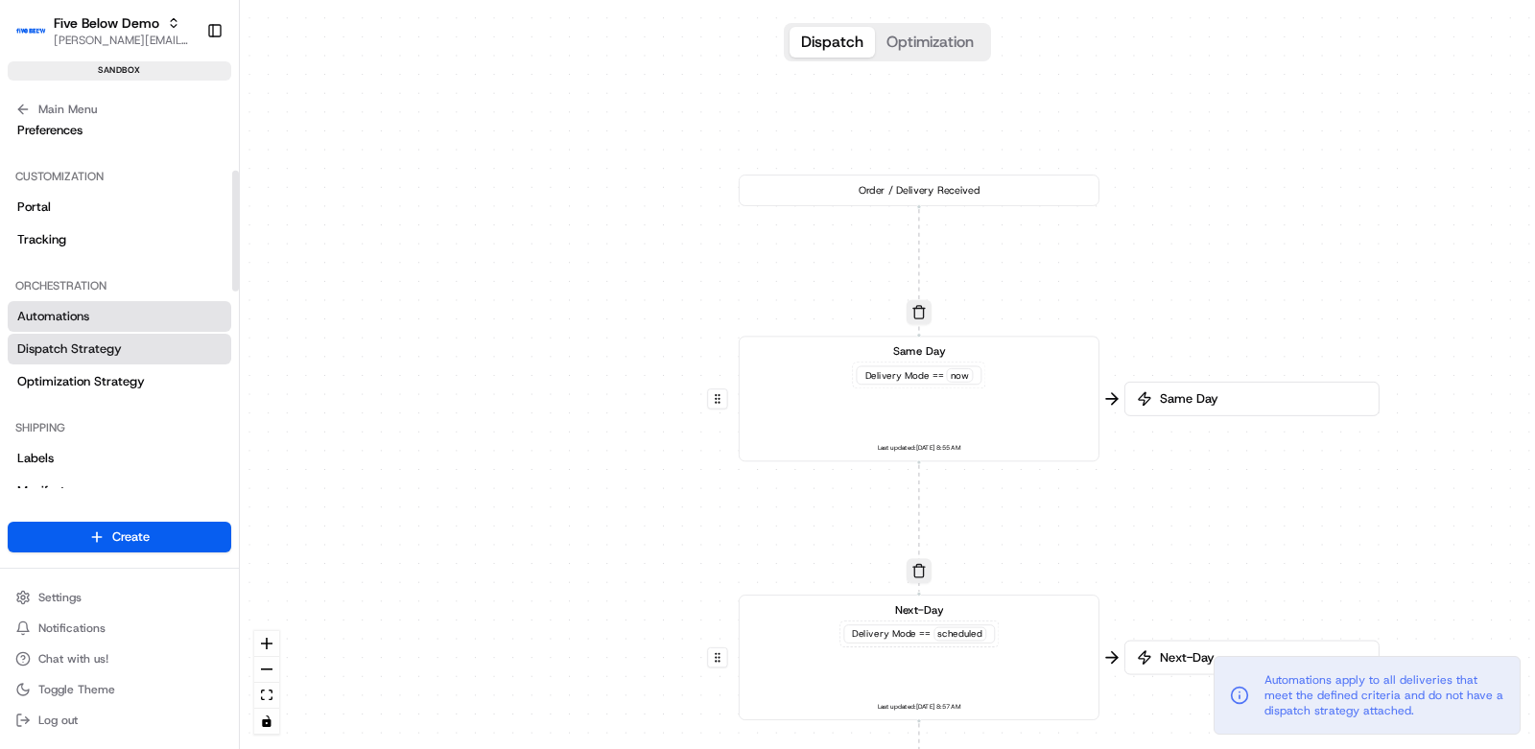
click at [94, 349] on span "Dispatch Strategy" at bounding box center [69, 349] width 105 height 17
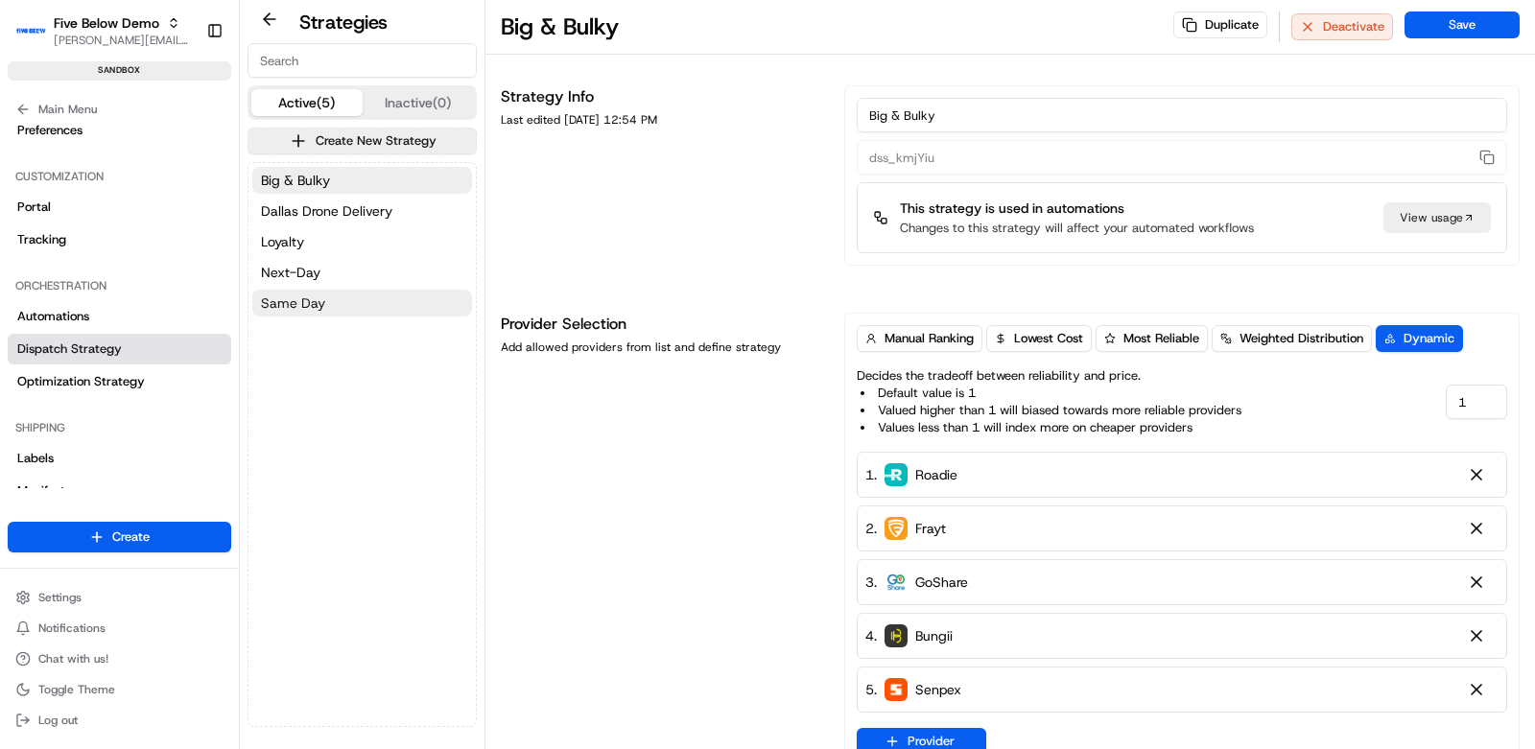
click at [328, 303] on button "Same Day" at bounding box center [362, 303] width 220 height 27
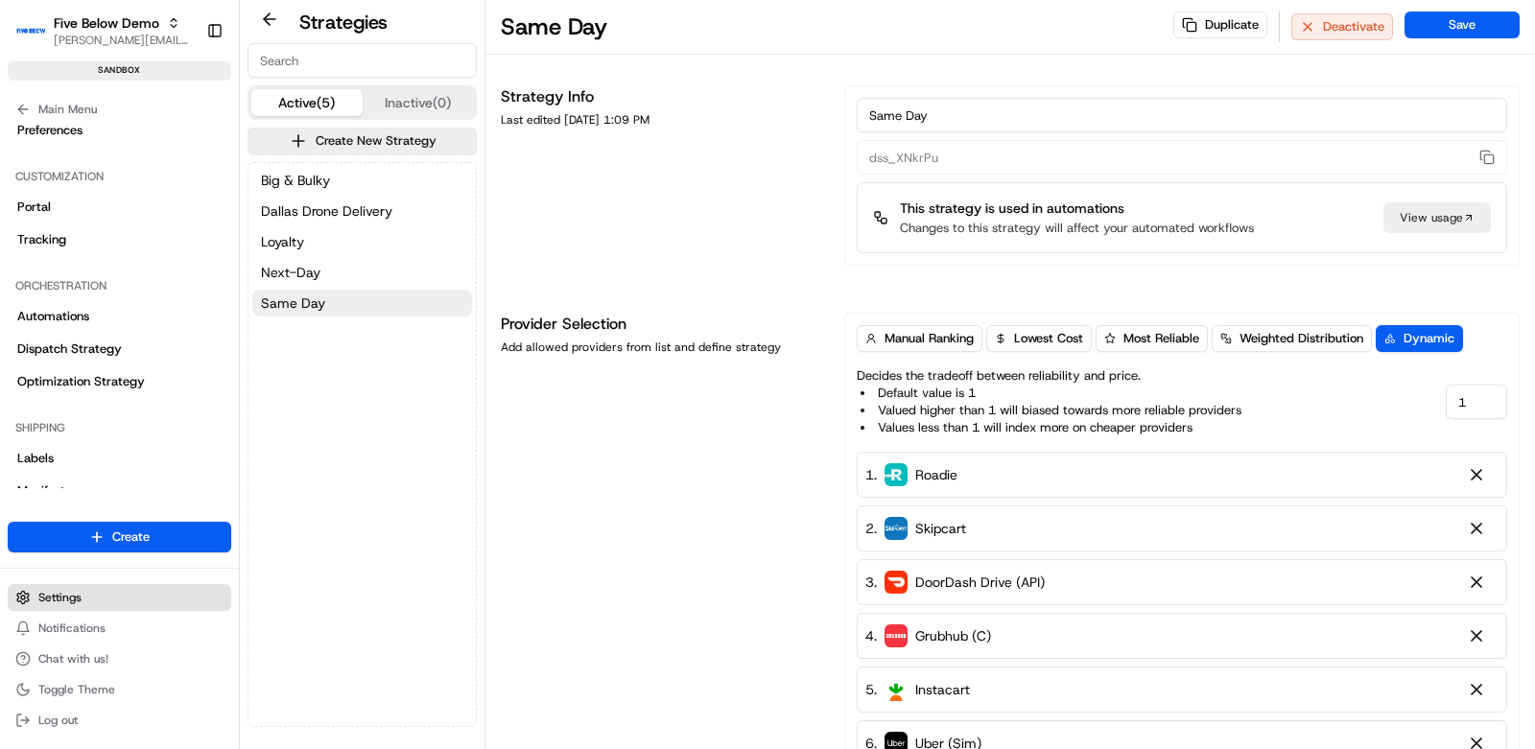
click at [69, 595] on span "Settings" at bounding box center [59, 597] width 43 height 15
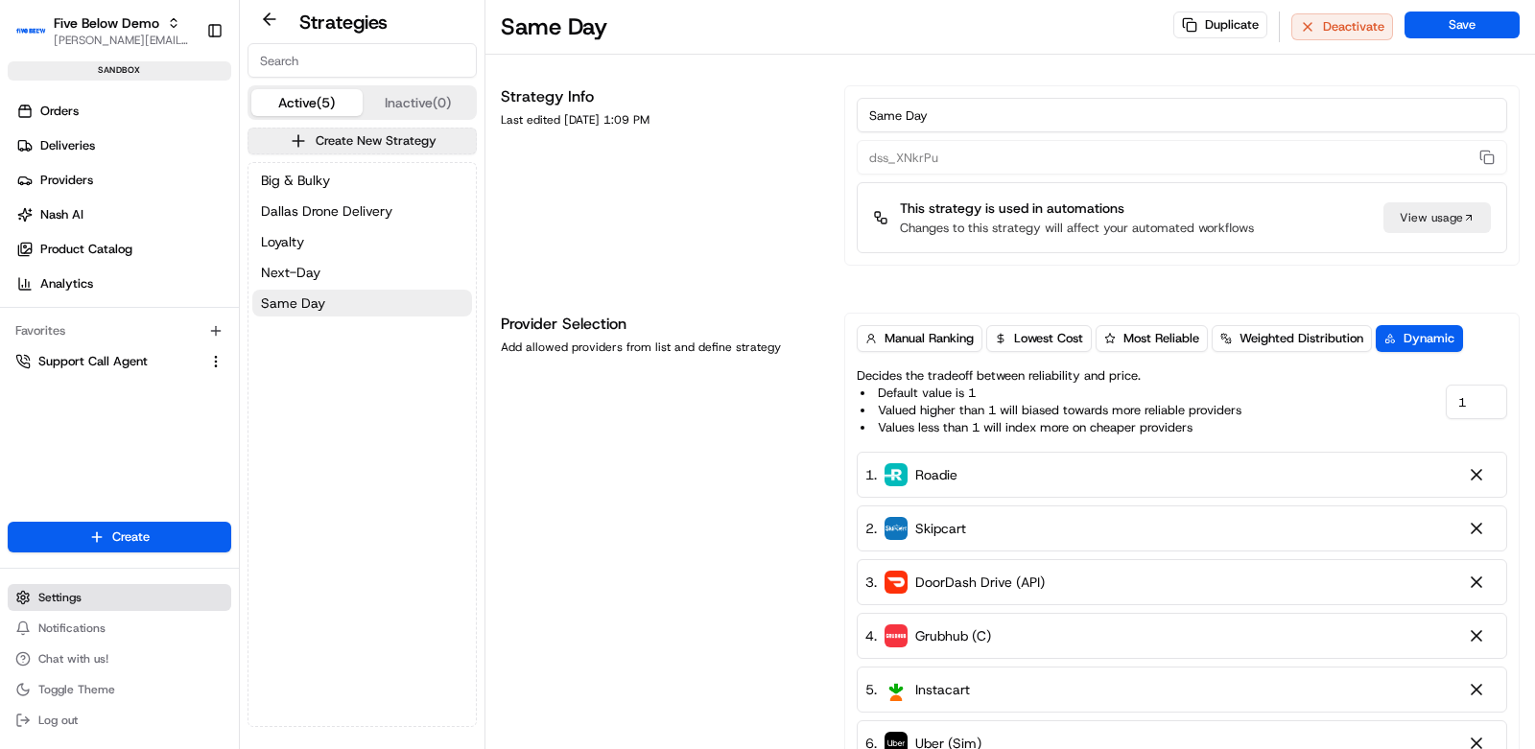
click at [79, 598] on span "Settings" at bounding box center [59, 597] width 43 height 15
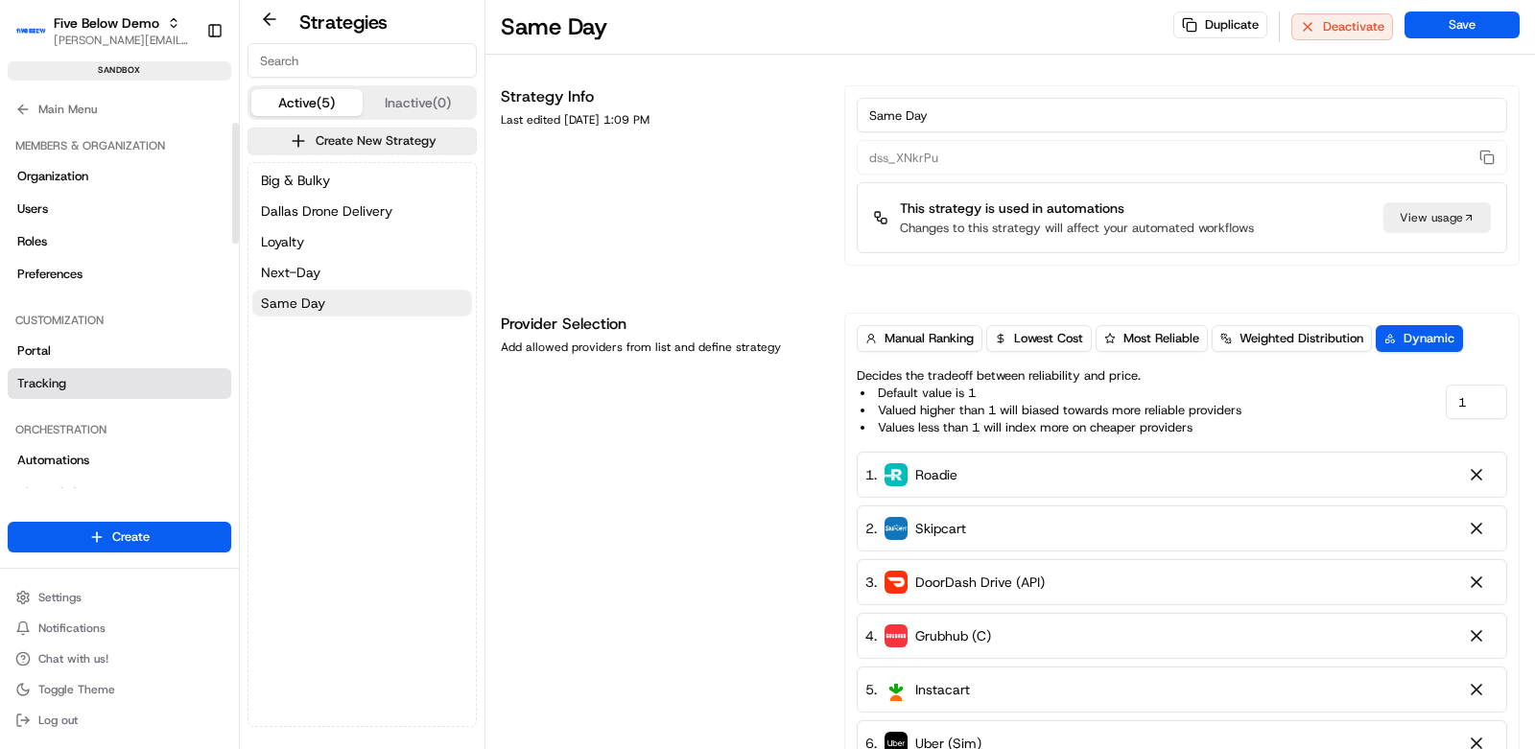
click at [72, 377] on link "Tracking" at bounding box center [119, 383] width 223 height 31
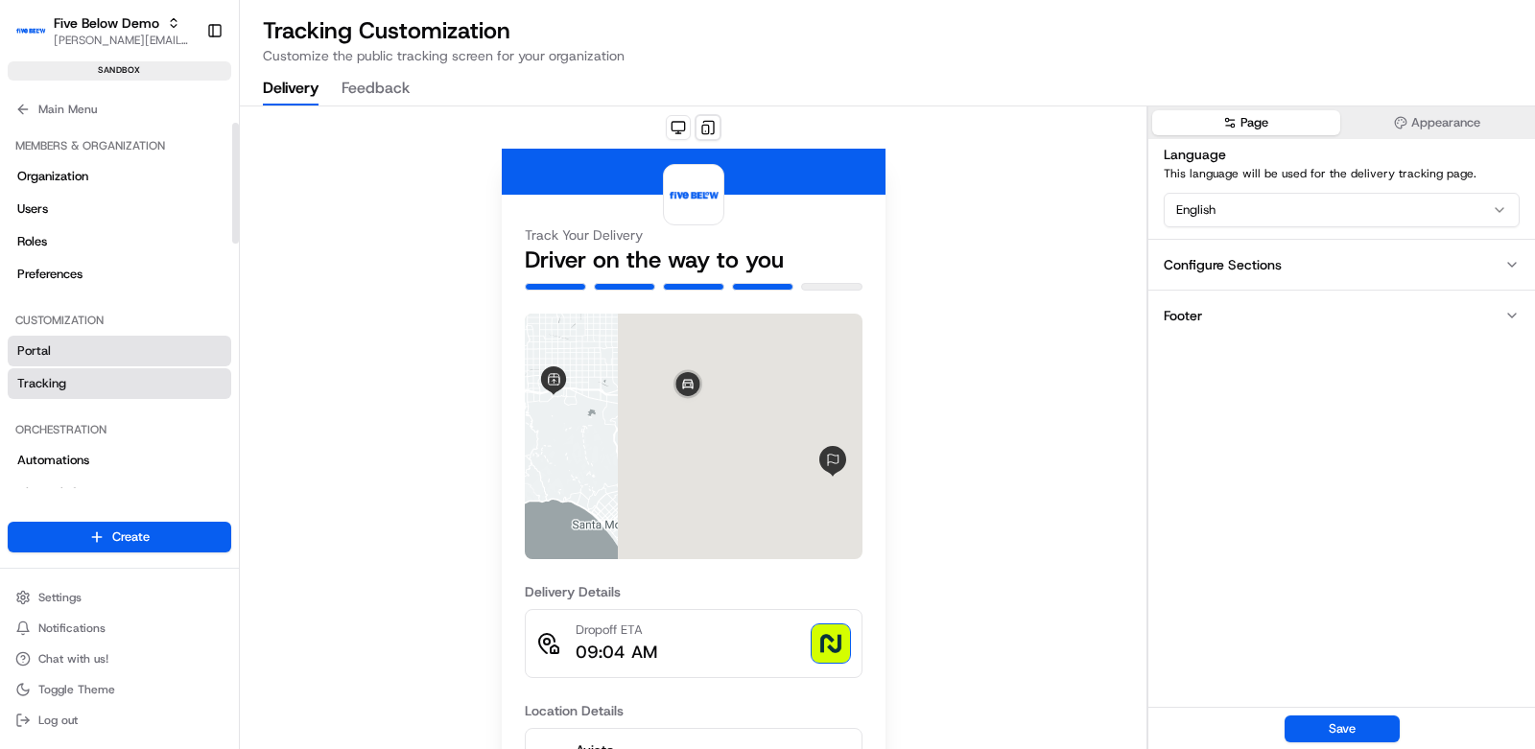
click at [73, 340] on link "Portal" at bounding box center [119, 351] width 223 height 31
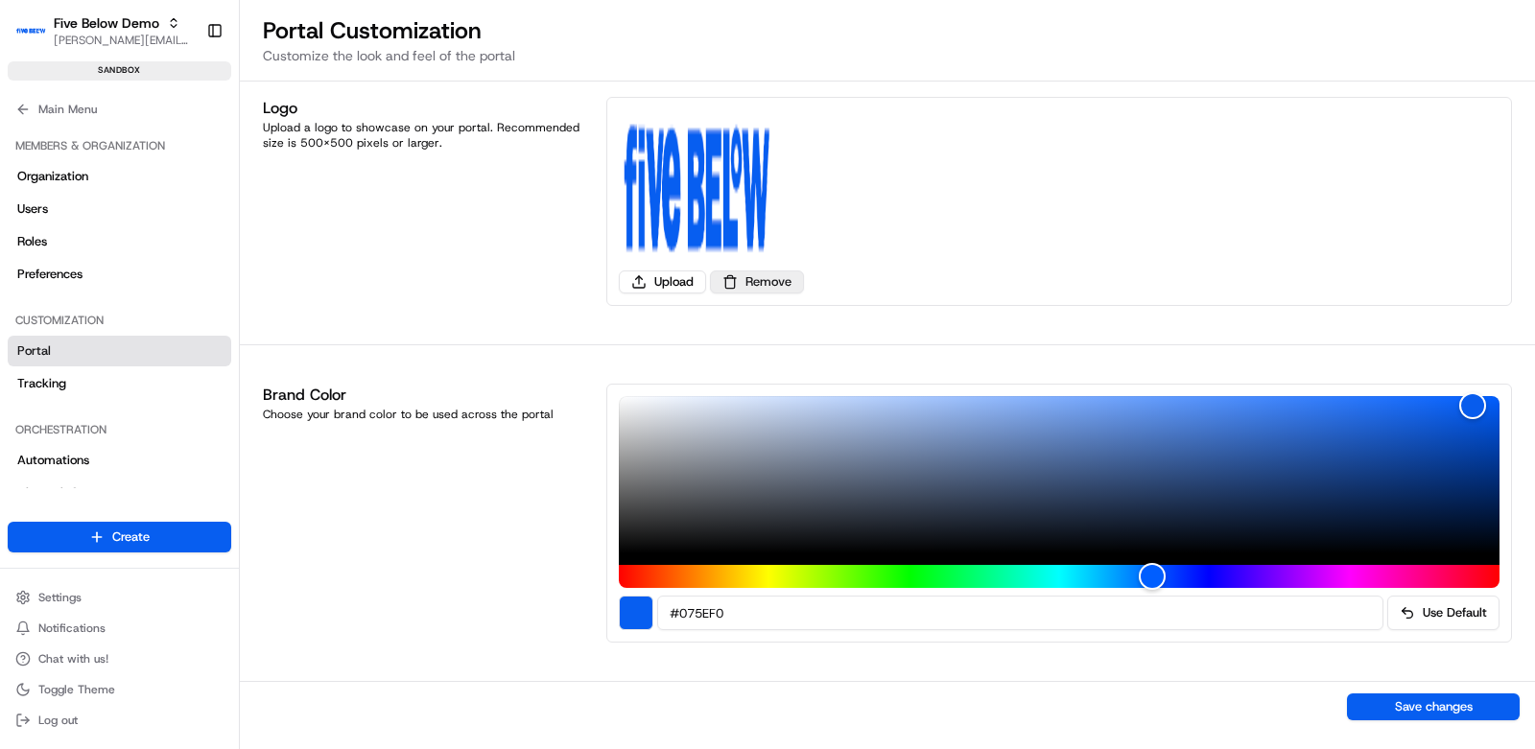
click at [747, 286] on button "Remove" at bounding box center [757, 281] width 94 height 23
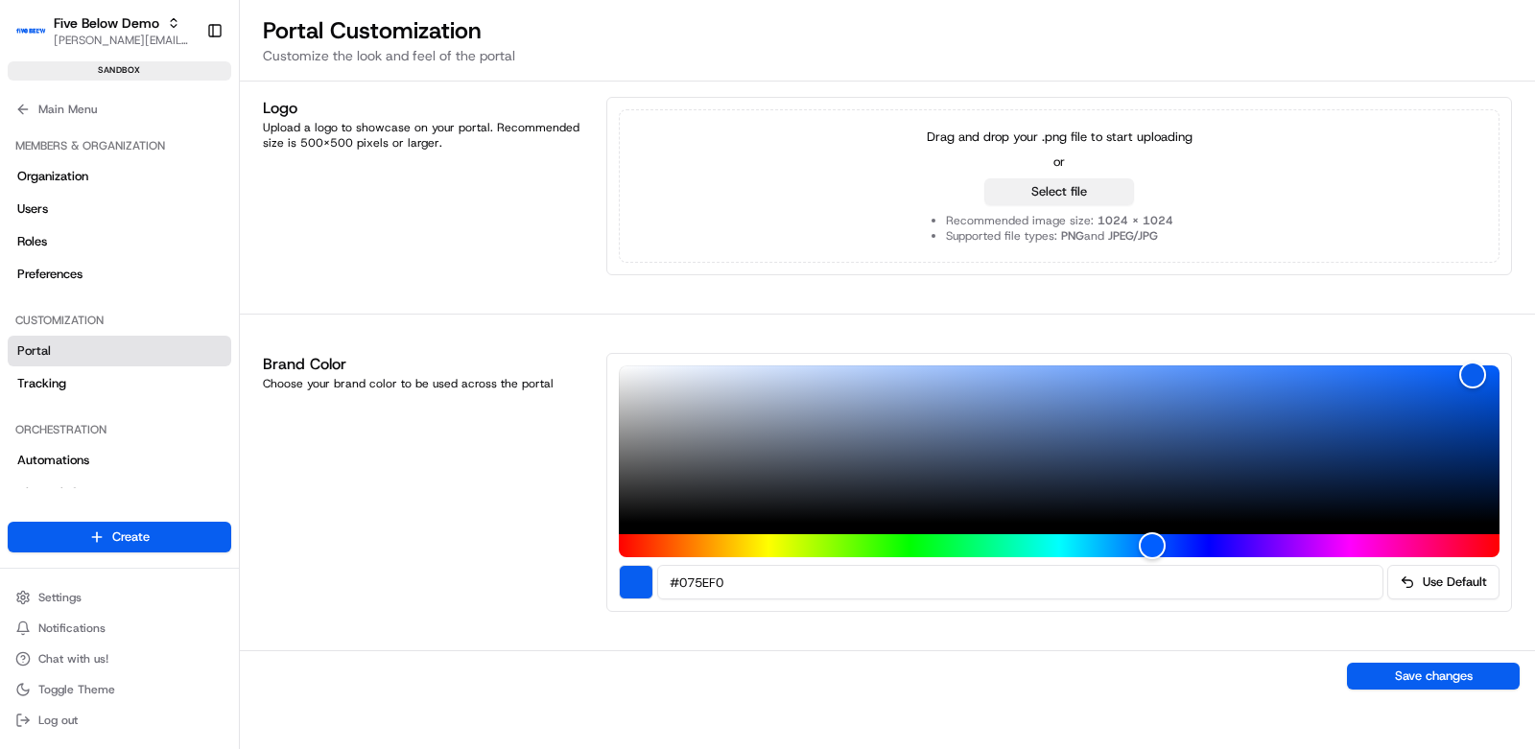
click at [988, 201] on button "Select file" at bounding box center [1059, 191] width 150 height 27
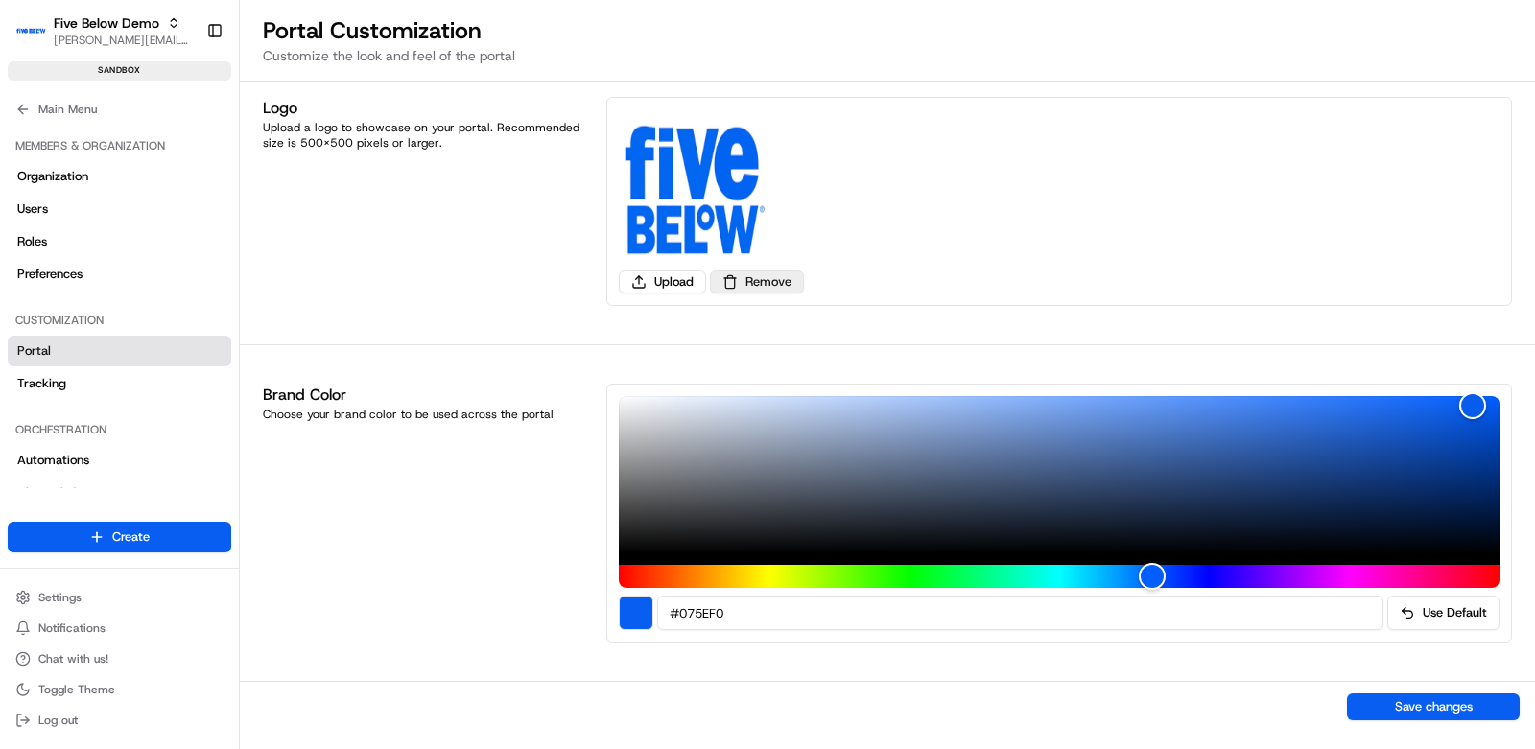
click at [766, 283] on button "Remove" at bounding box center [757, 281] width 94 height 23
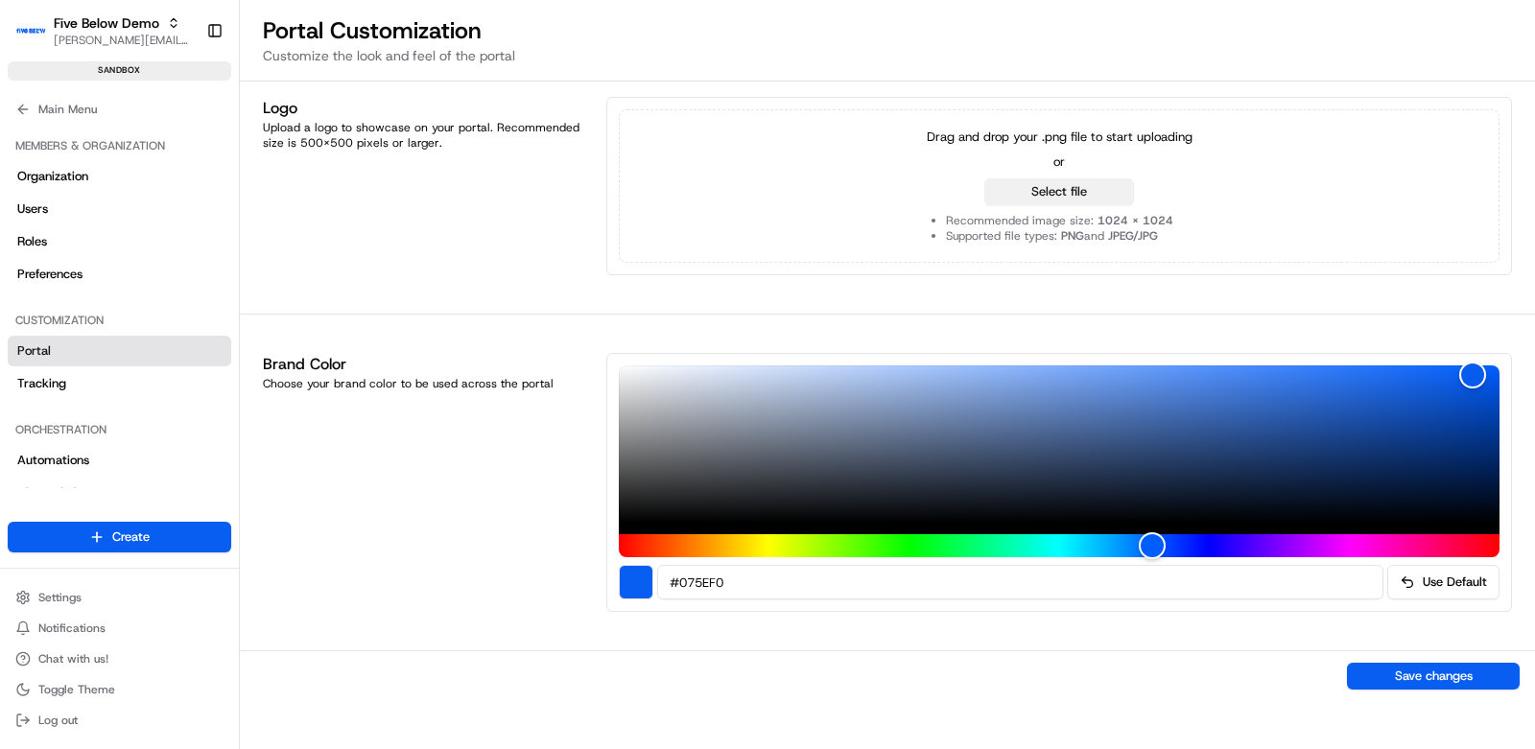
click at [1048, 200] on button "Select file" at bounding box center [1059, 191] width 150 height 27
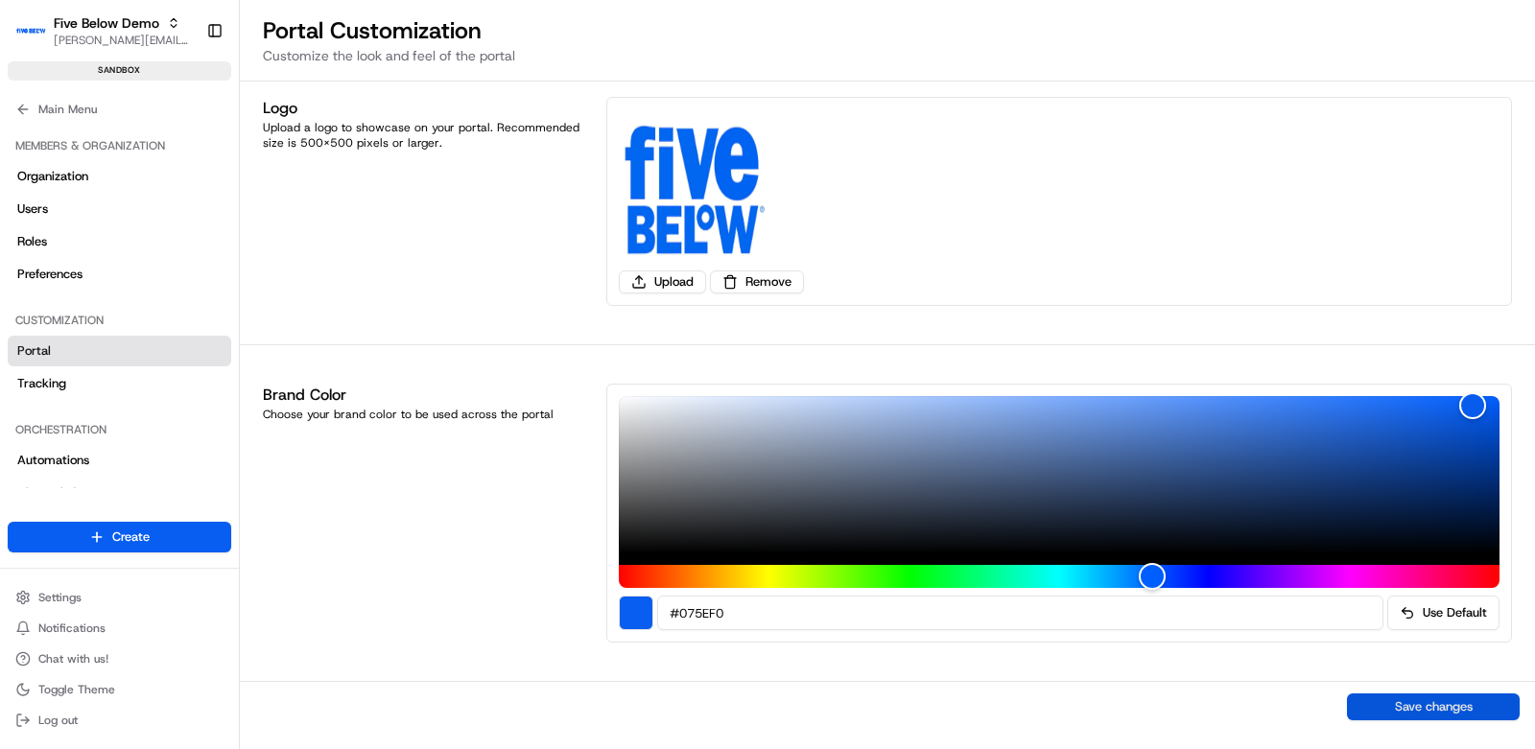
click at [1430, 709] on button "Save changes" at bounding box center [1433, 706] width 173 height 27
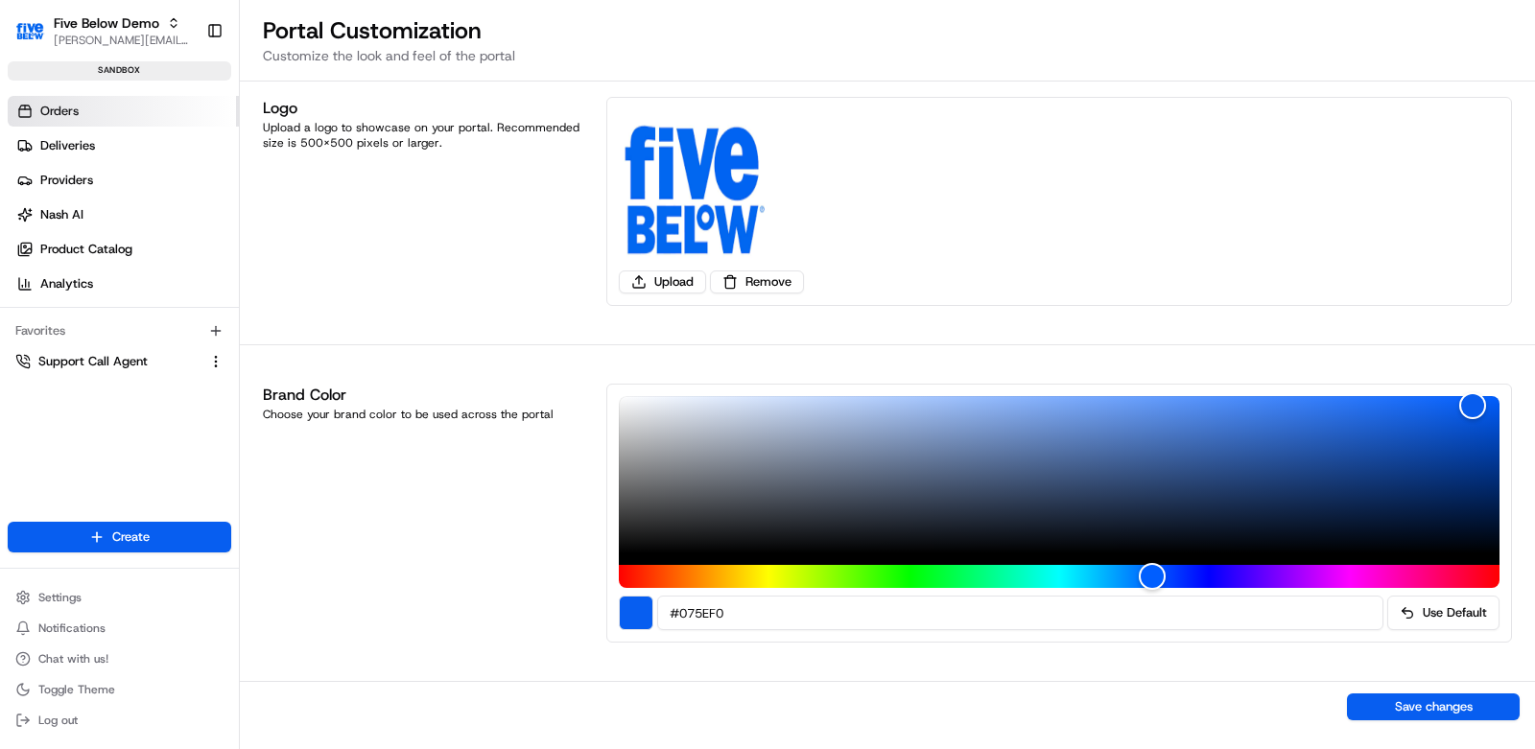
click at [85, 105] on link "Orders" at bounding box center [123, 111] width 231 height 31
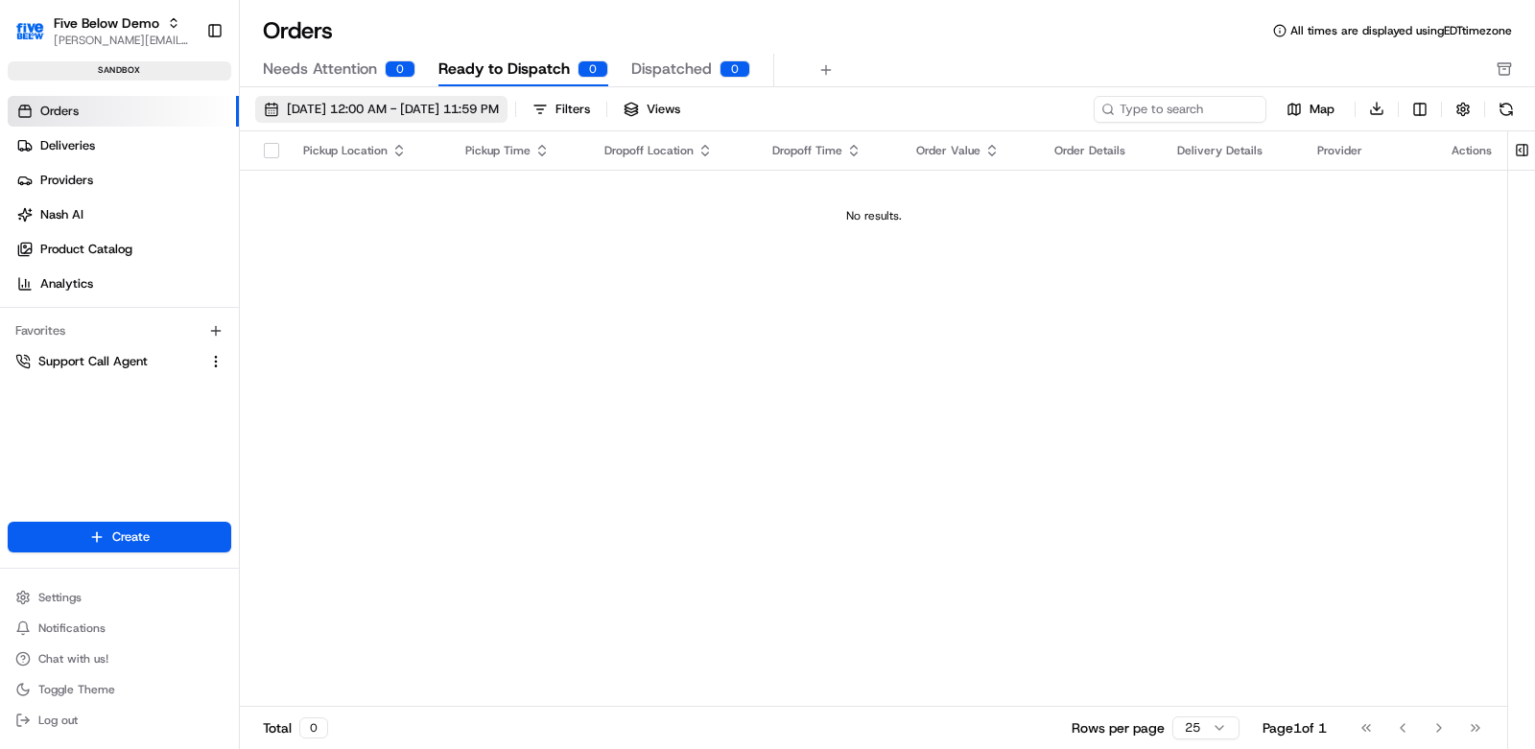
click at [388, 108] on span "[DATE] 12:00 AM - [DATE] 11:59 PM" at bounding box center [393, 109] width 212 height 17
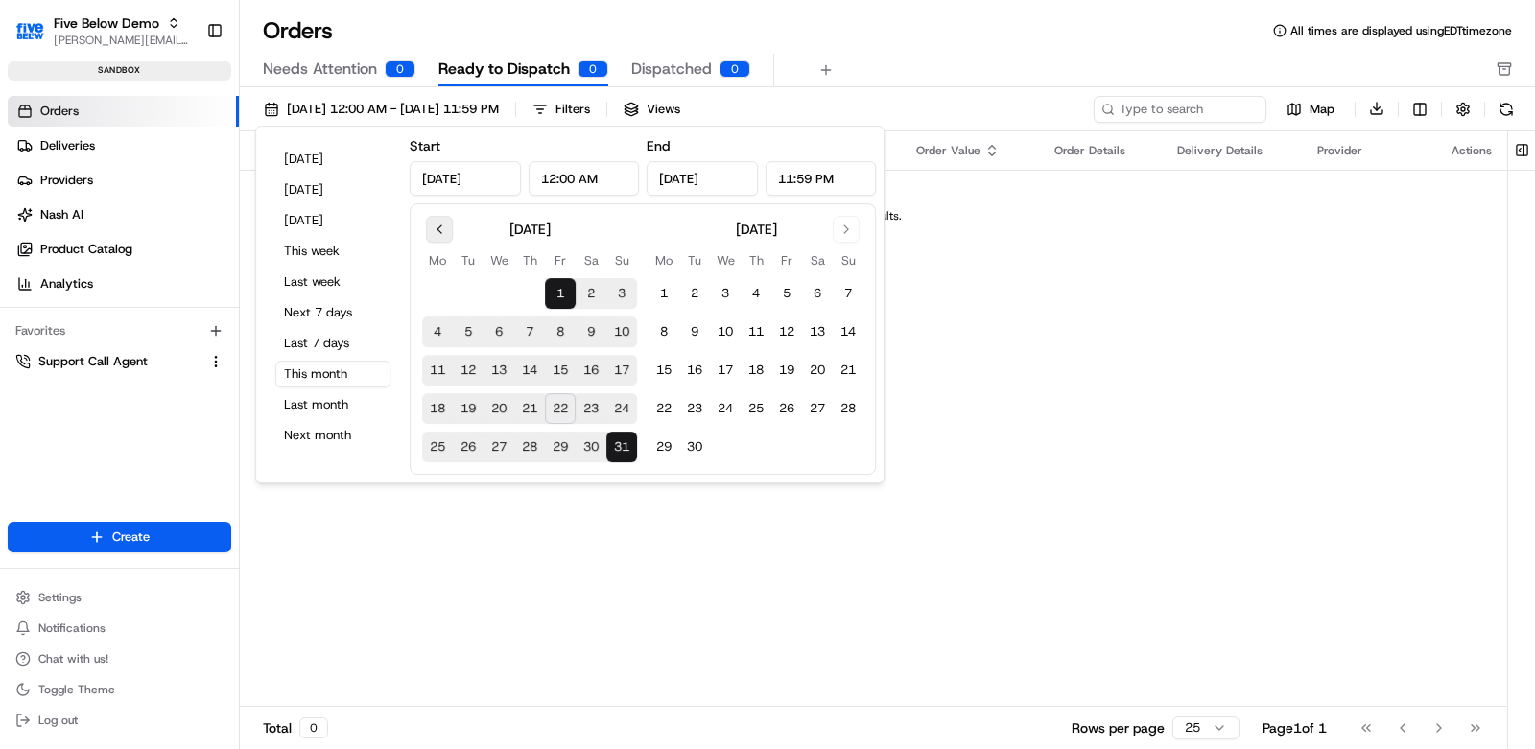
click at [433, 226] on button "Go to previous month" at bounding box center [439, 229] width 27 height 27
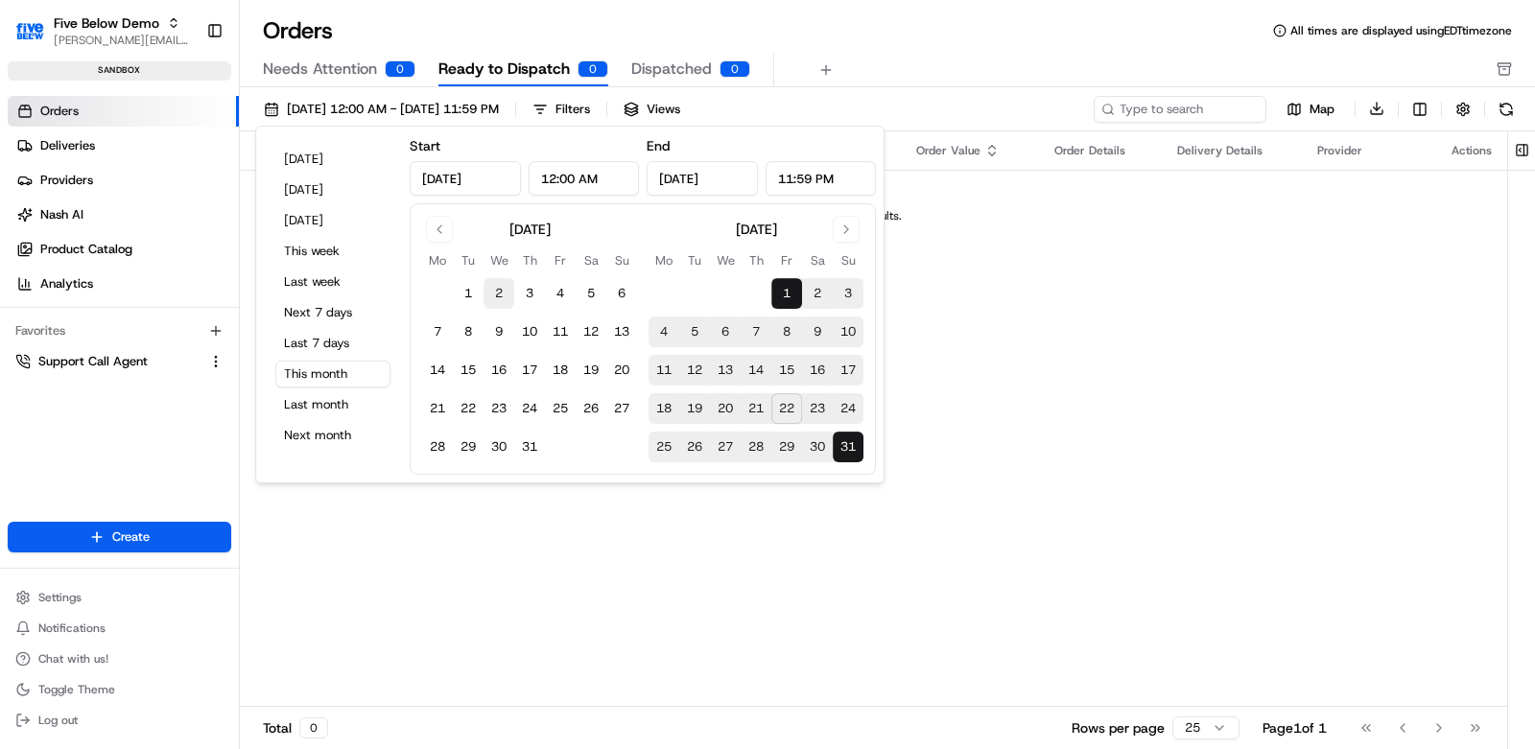
drag, startPoint x: 472, startPoint y: 294, endPoint x: 496, endPoint y: 305, distance: 26.2
click at [474, 295] on button "1" at bounding box center [468, 293] width 31 height 31
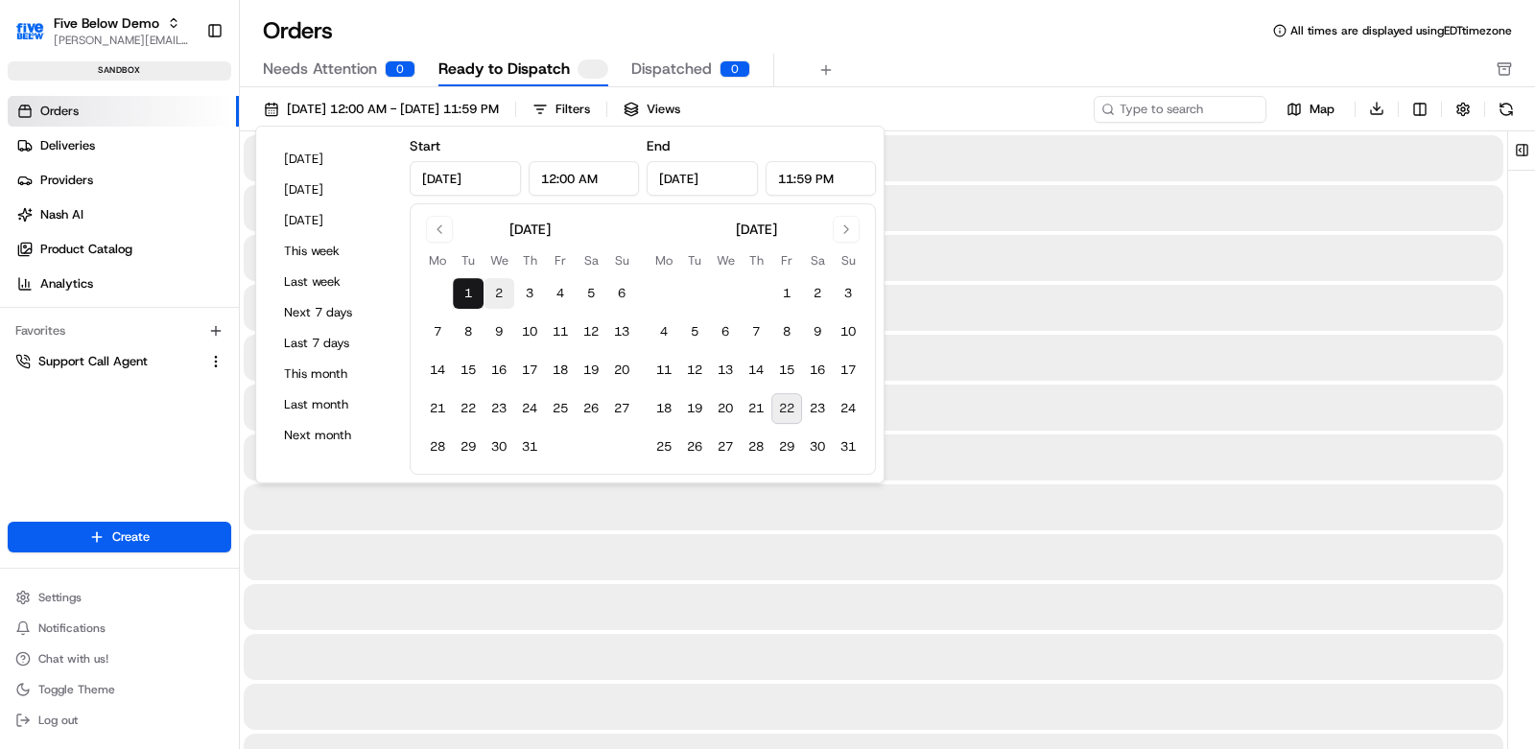
type input "[DATE]"
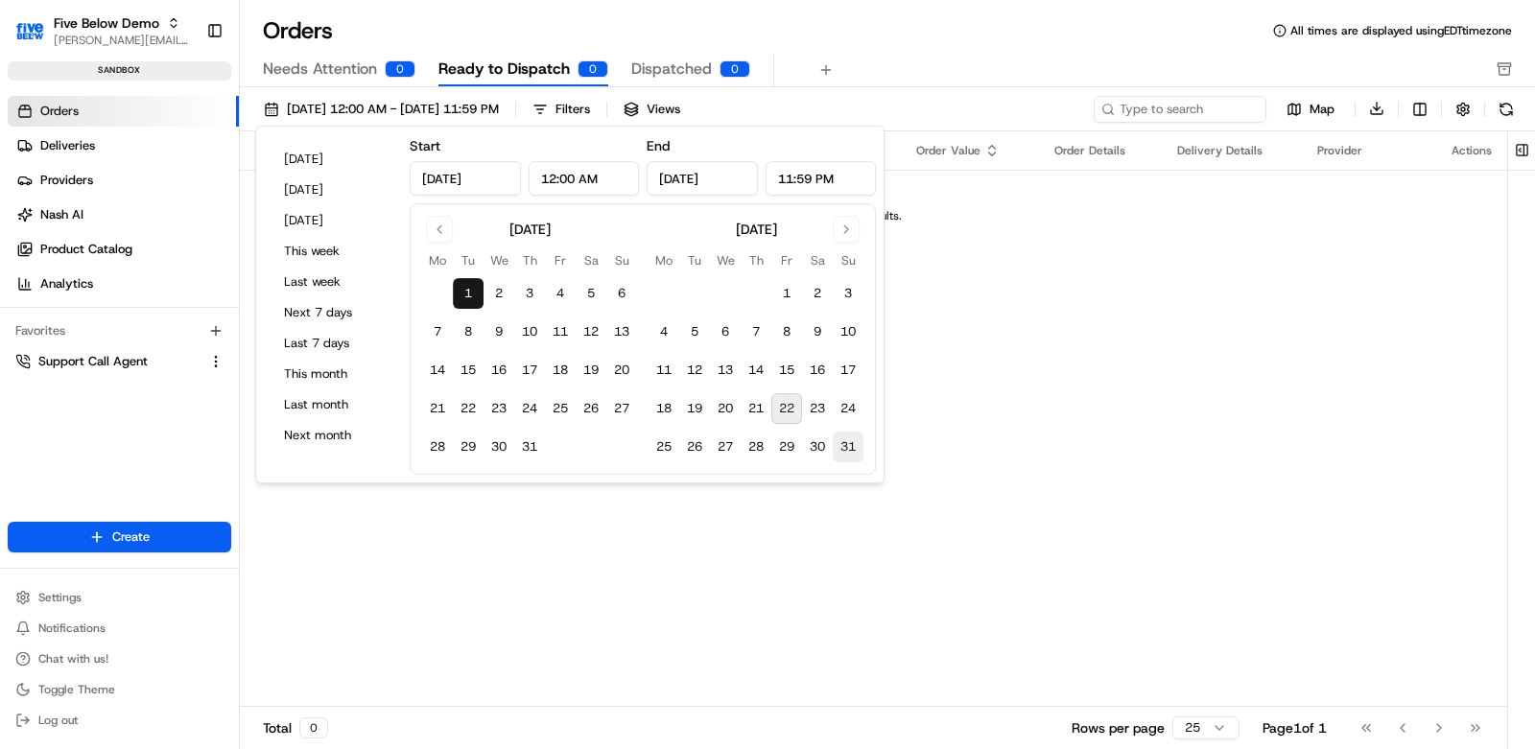
click at [852, 455] on button "31" at bounding box center [848, 447] width 31 height 31
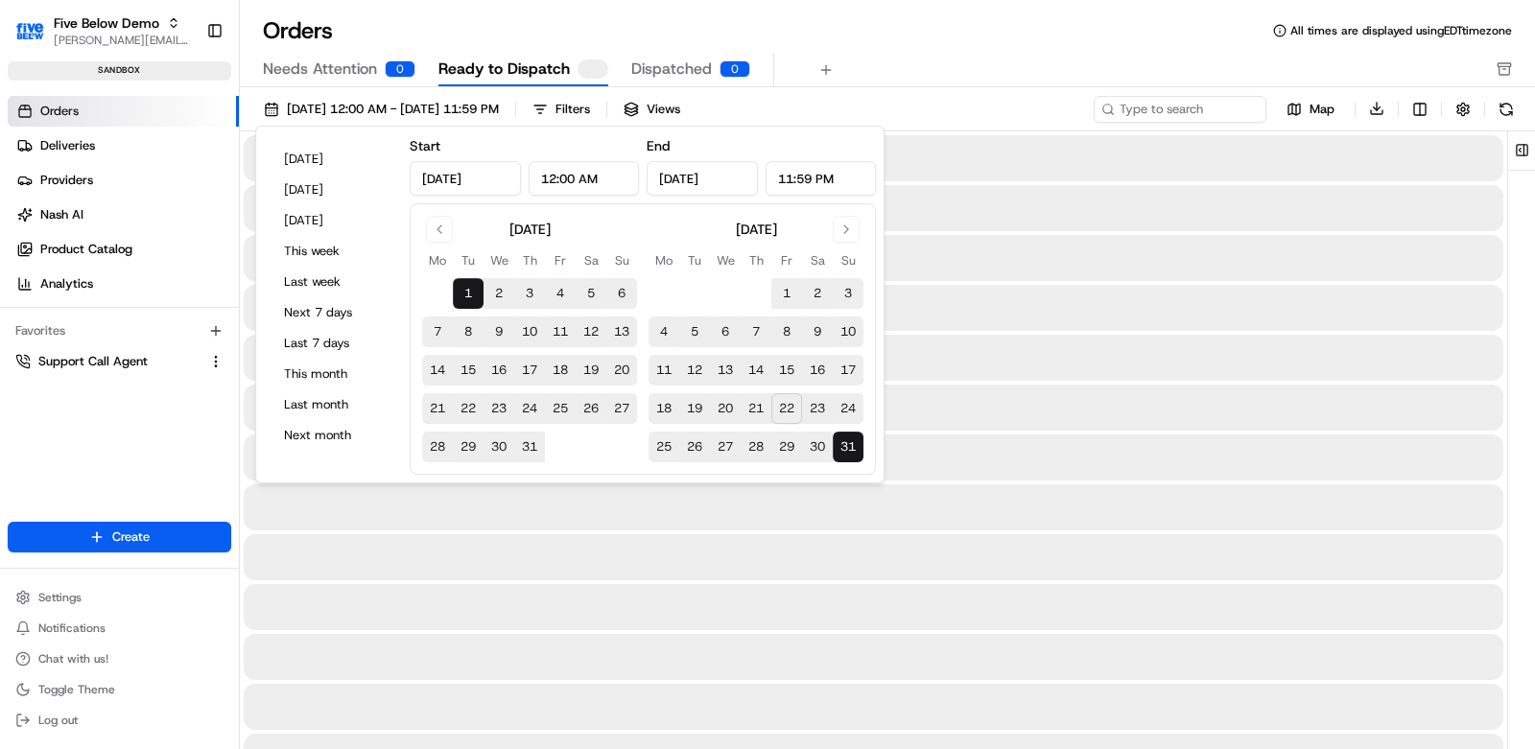
type input "[DATE]"
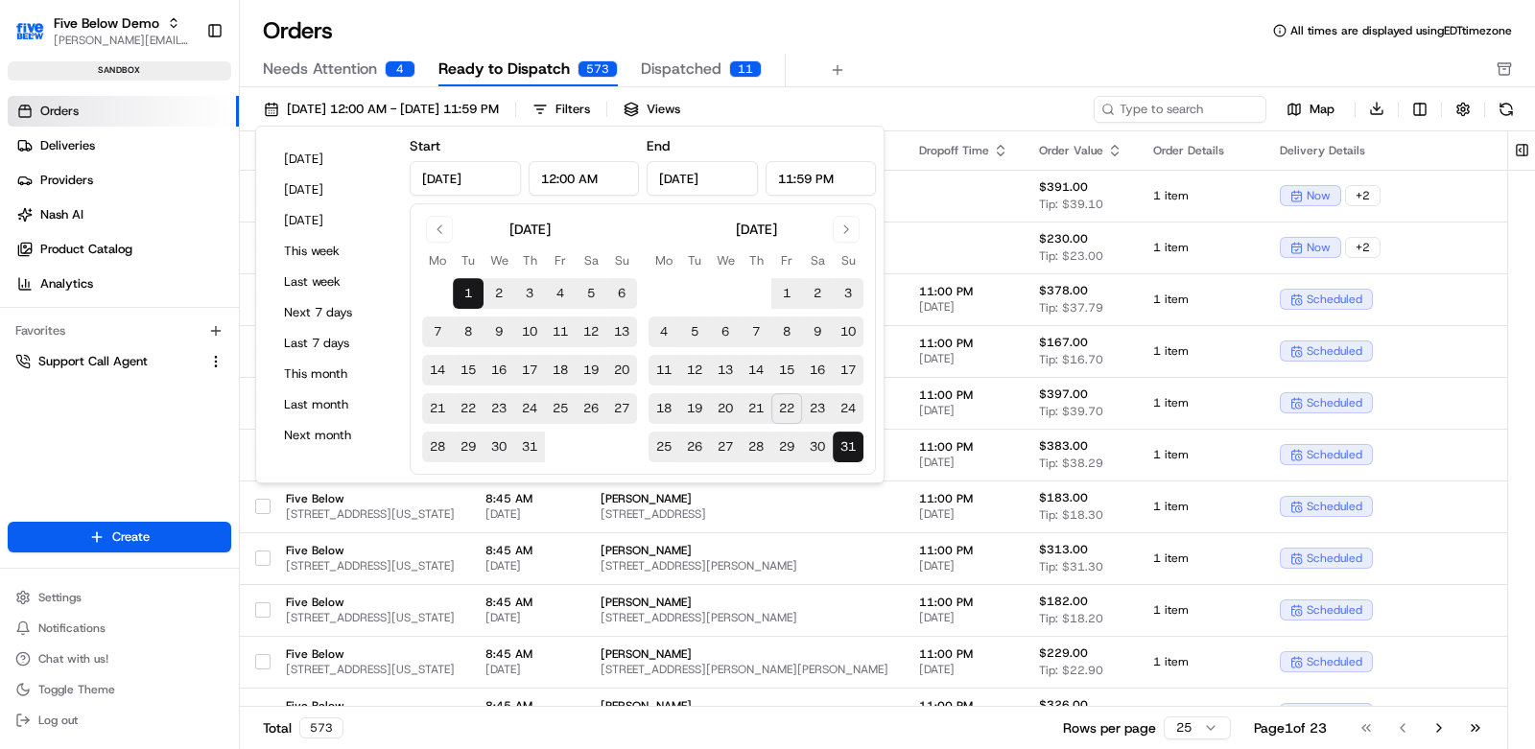
click at [945, 37] on div "Orders All times are displayed using EDT timezone" at bounding box center [887, 30] width 1295 height 31
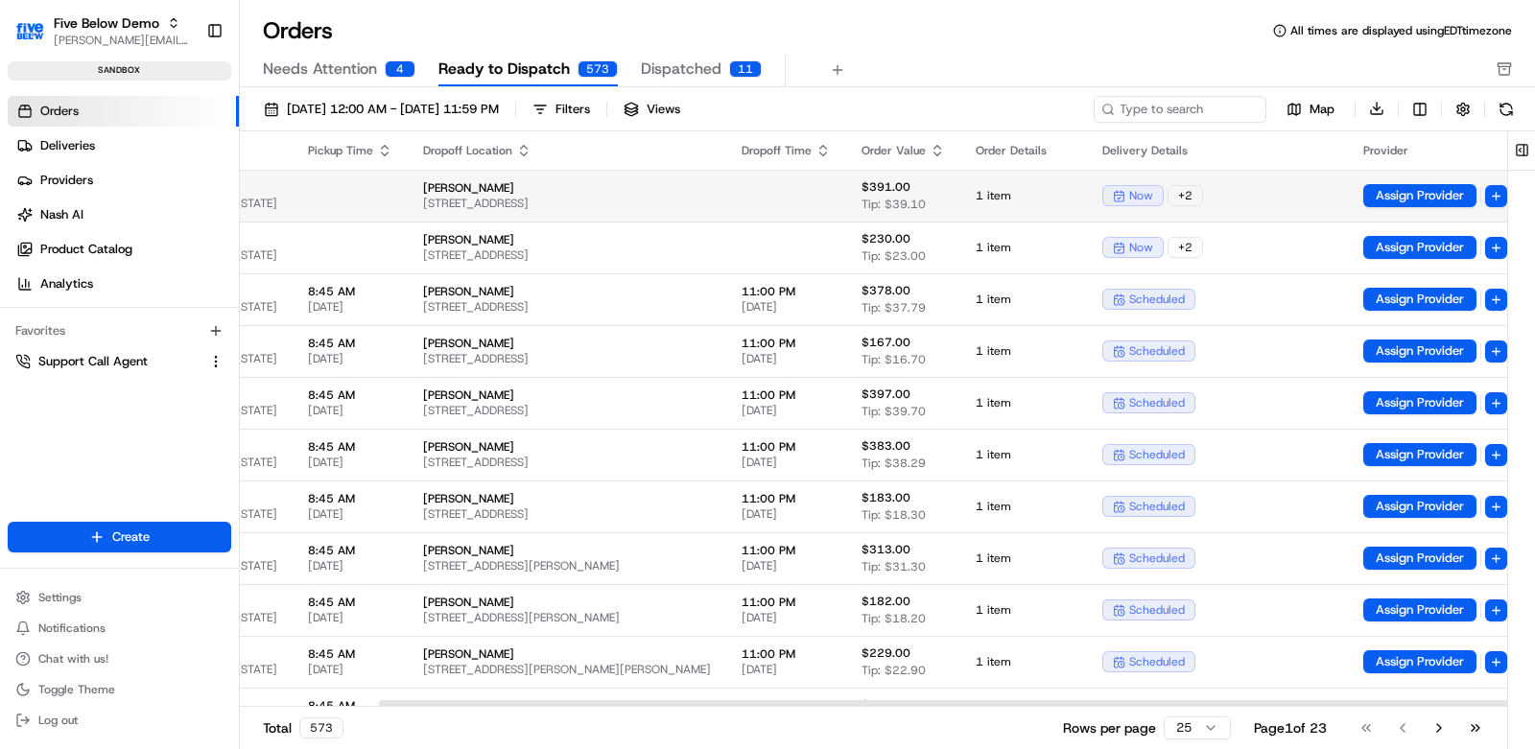
scroll to position [0, 365]
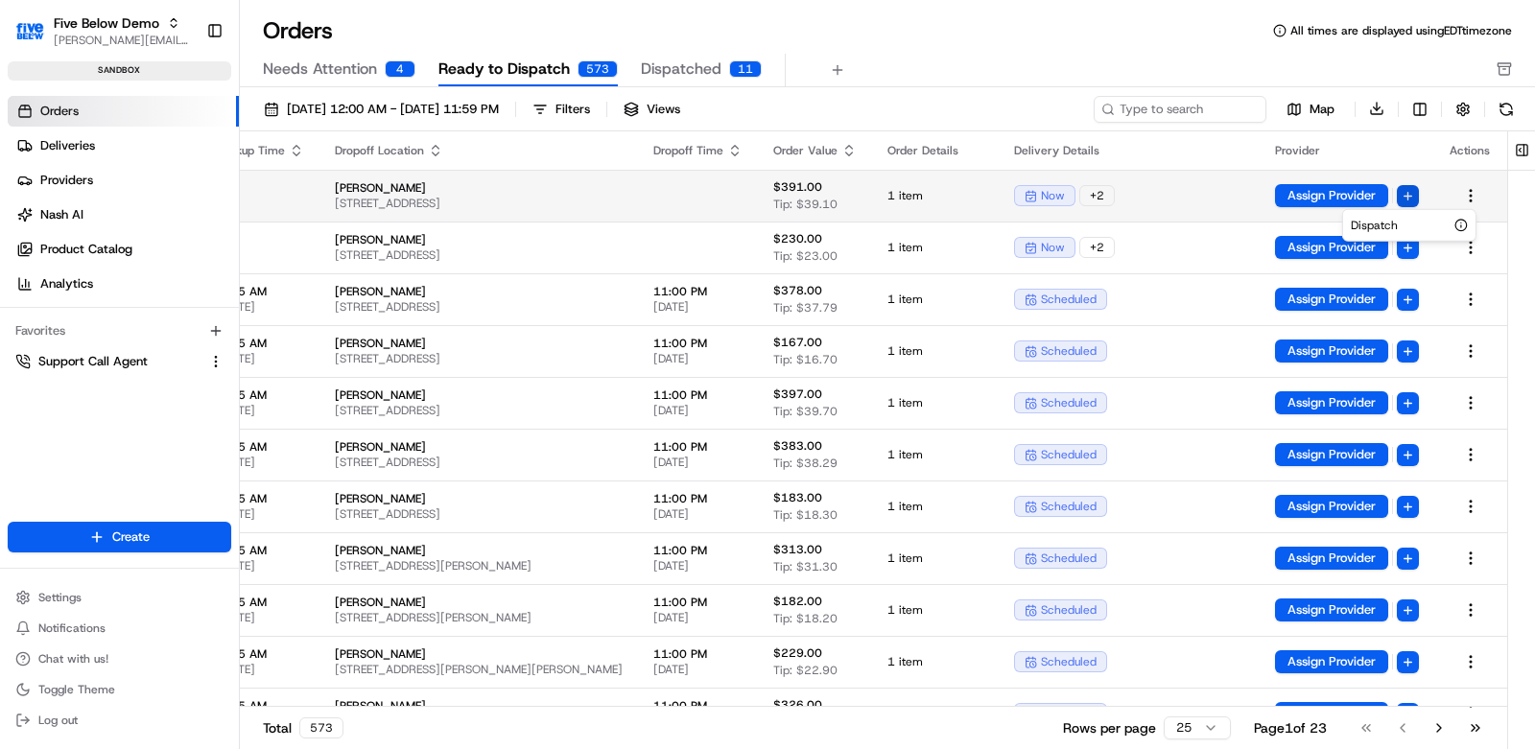
click at [1414, 192] on html "Five Below Demo [EMAIL_ADDRESS][DOMAIN_NAME] Toggle Sidebar sandbox Orders Deli…" at bounding box center [767, 374] width 1535 height 749
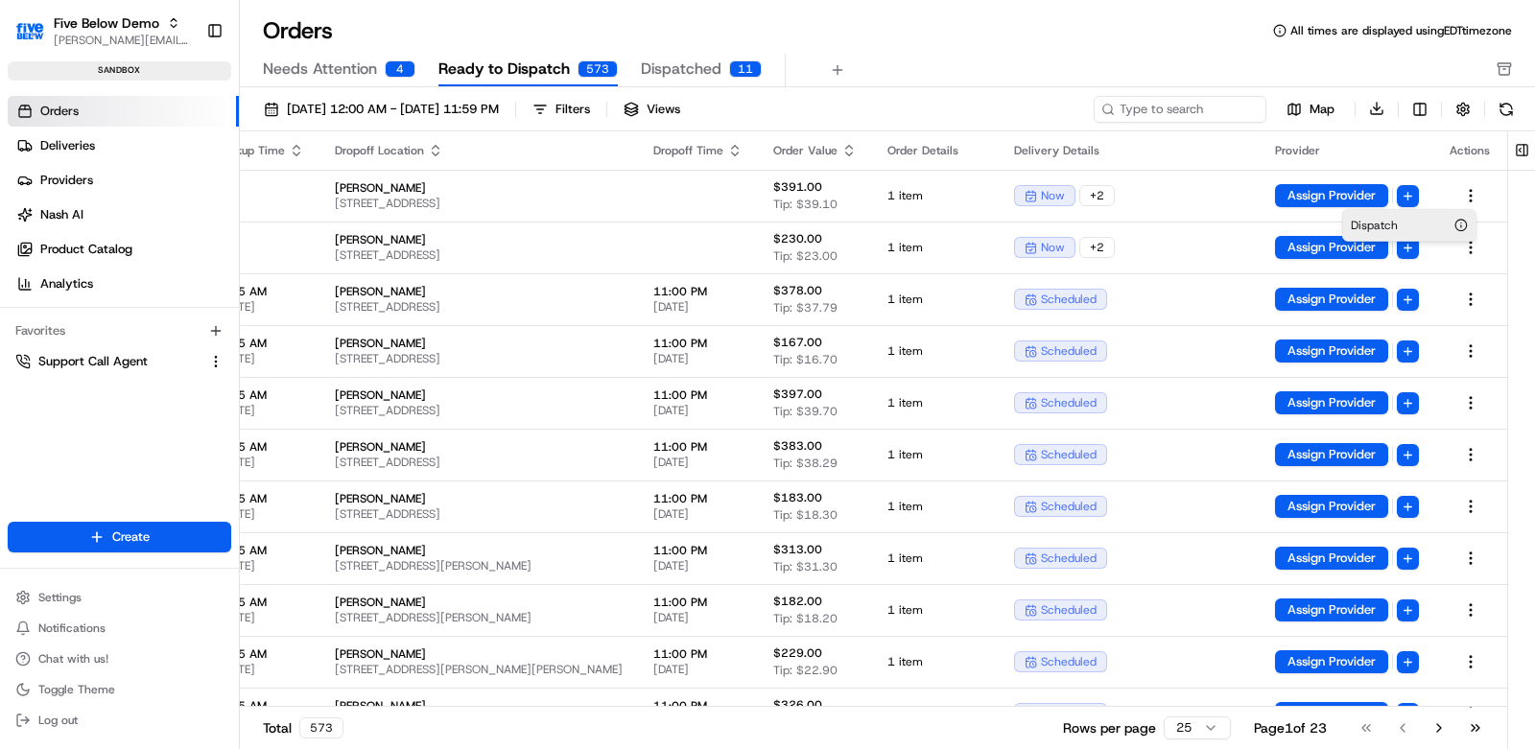
click at [1405, 221] on div "Dispatch" at bounding box center [1409, 225] width 132 height 31
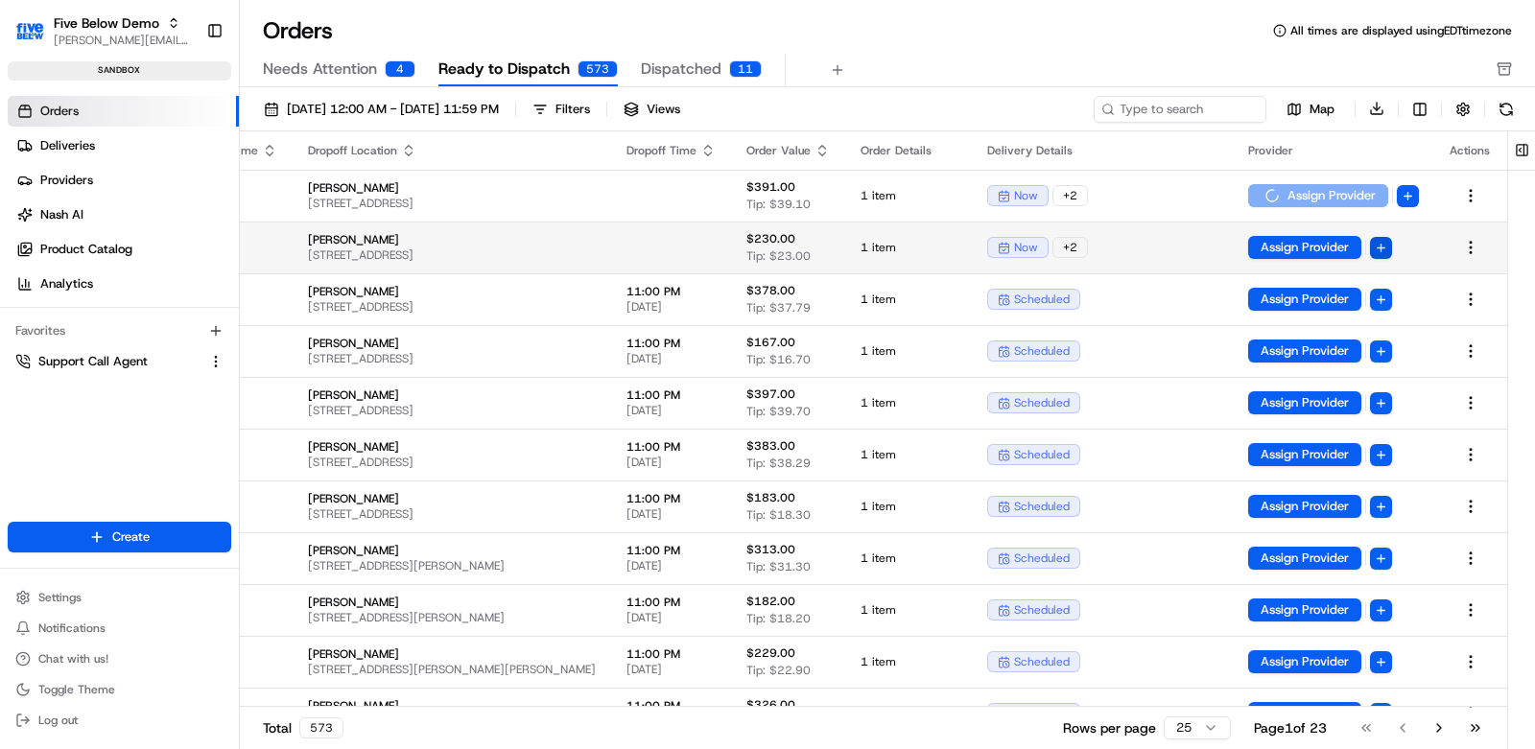
click at [1411, 245] on html "Five Below Demo [EMAIL_ADDRESS][DOMAIN_NAME] Toggle Sidebar sandbox Orders Deli…" at bounding box center [767, 374] width 1535 height 749
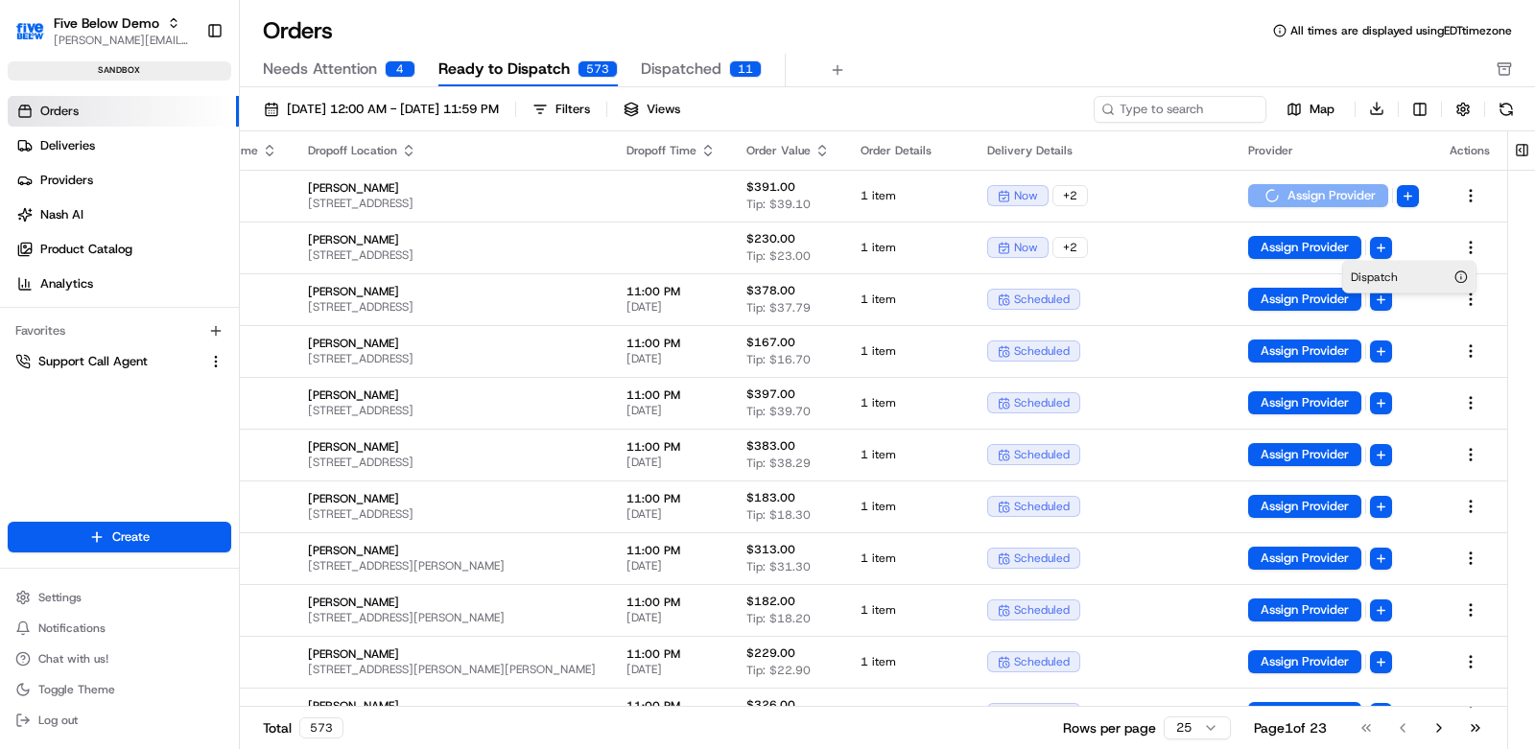
click at [1405, 281] on div "Dispatch" at bounding box center [1409, 277] width 132 height 31
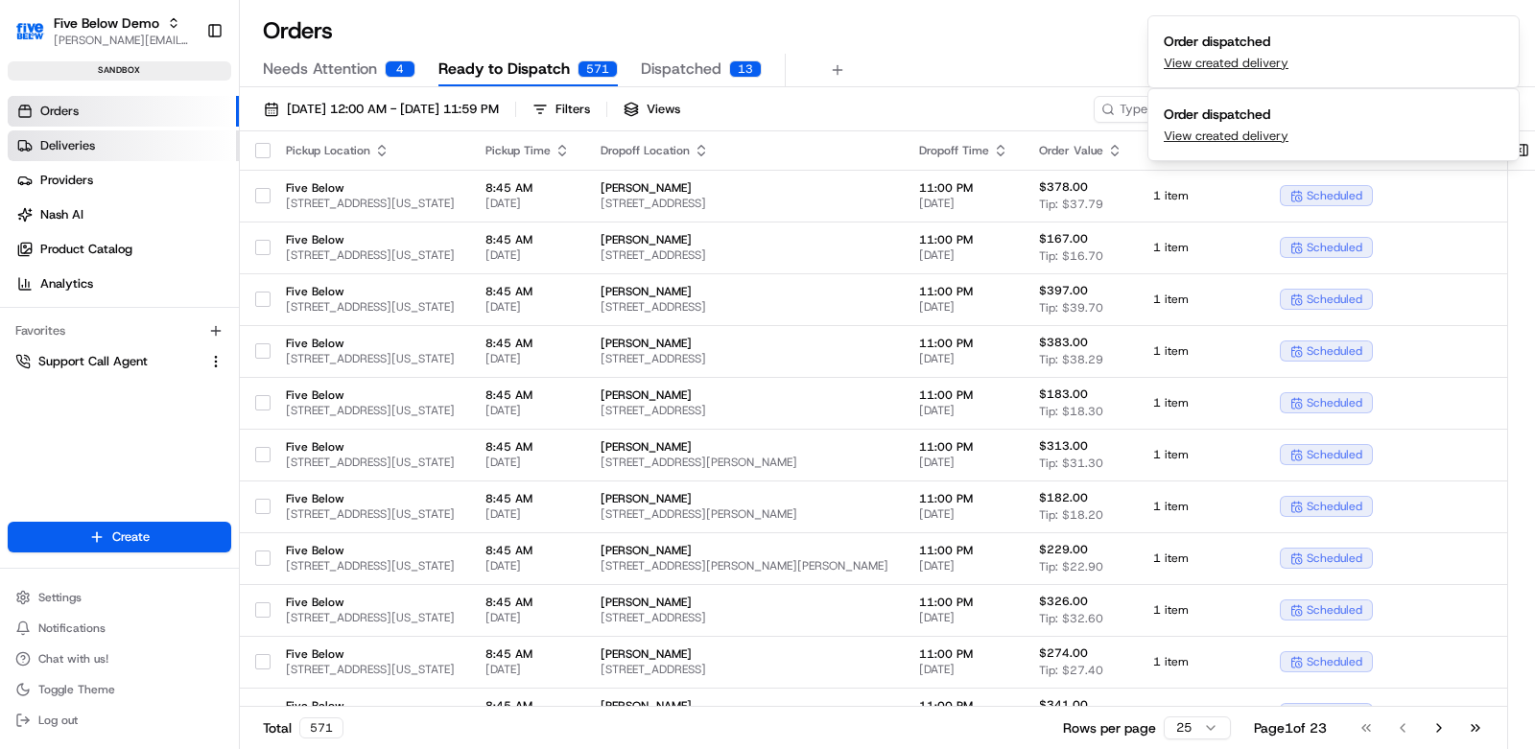
click at [84, 144] on span "Deliveries" at bounding box center [67, 145] width 55 height 17
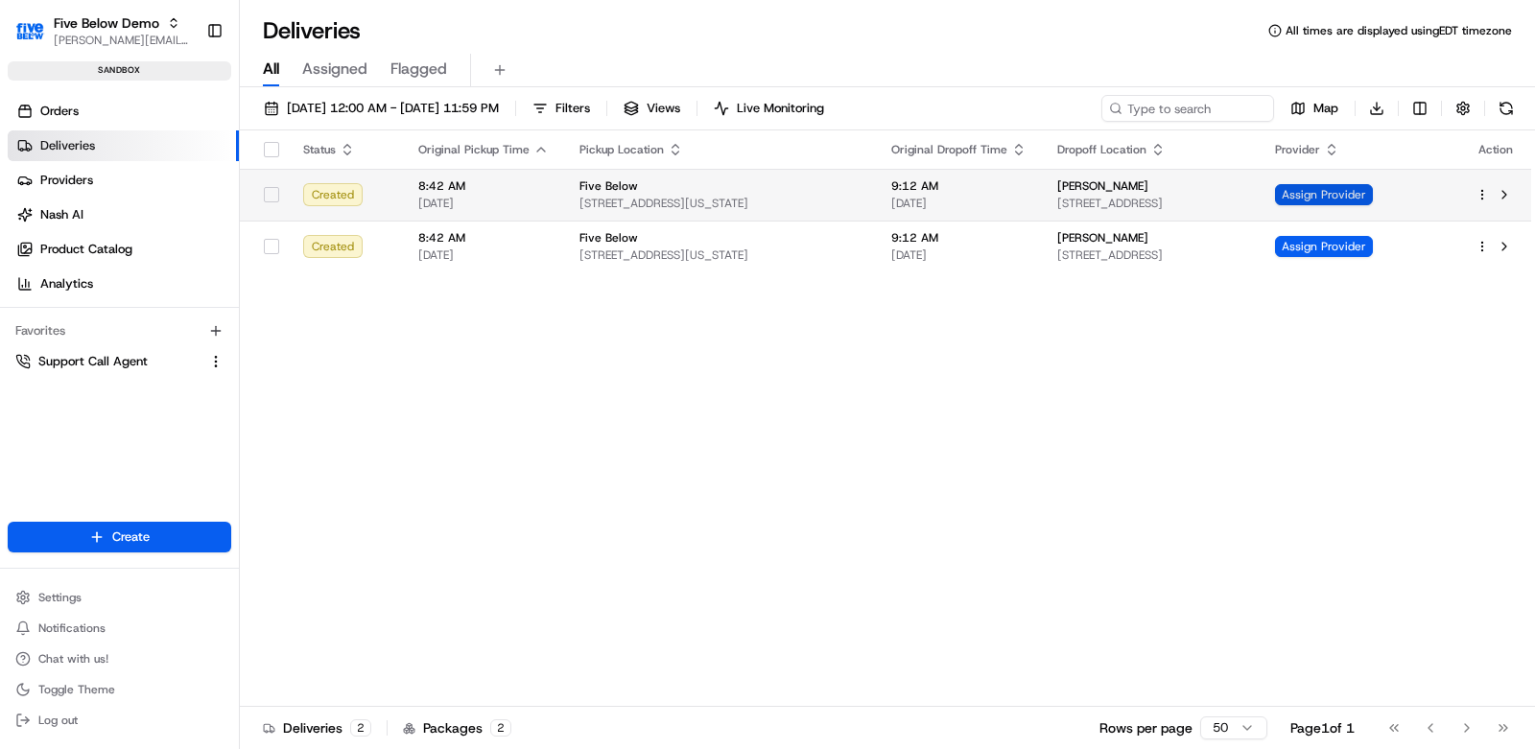
click at [1365, 194] on span "Assign Provider" at bounding box center [1324, 194] width 98 height 21
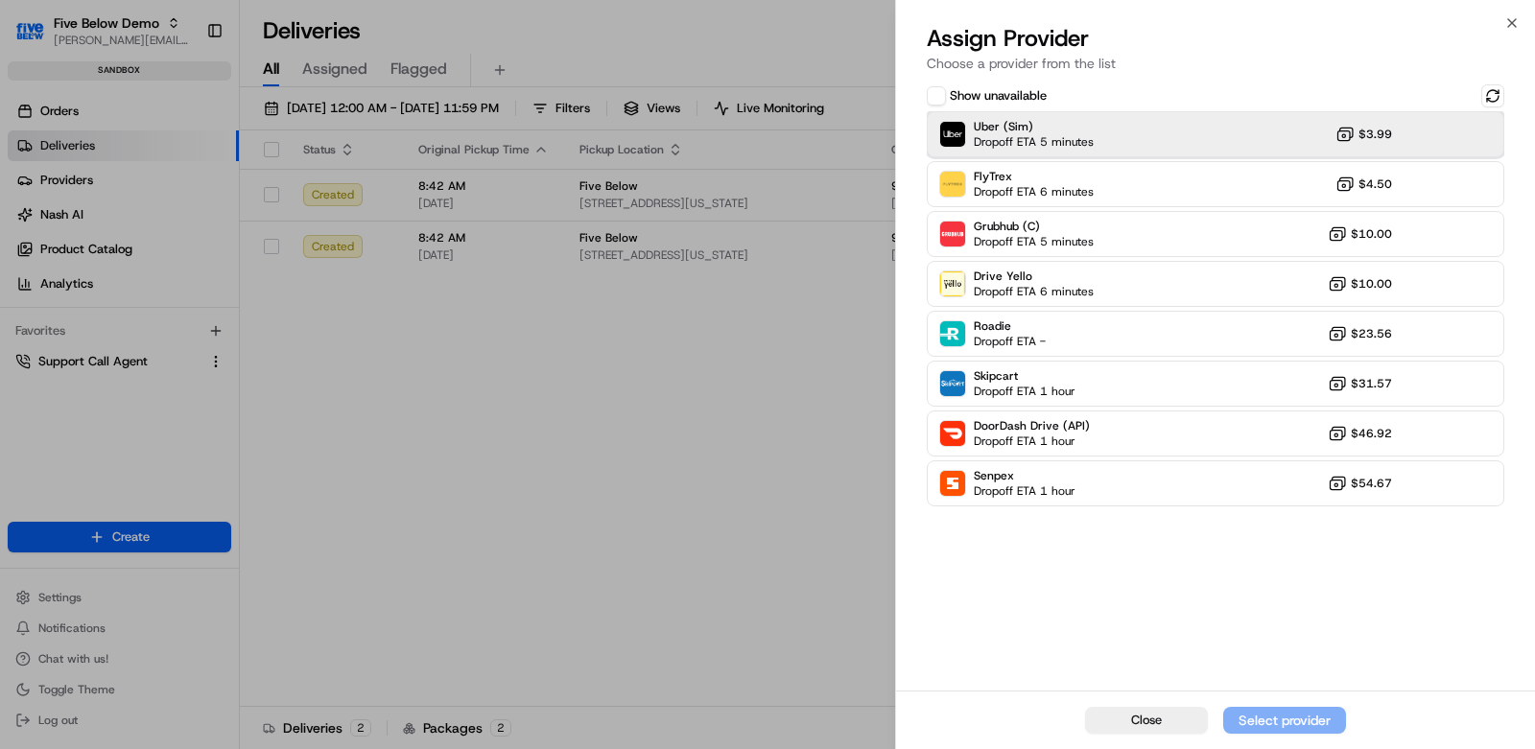
click at [1050, 145] on span "Dropoff ETA 5 minutes" at bounding box center [1034, 141] width 120 height 15
click at [1305, 714] on div "Assign Provider" at bounding box center [1284, 720] width 94 height 19
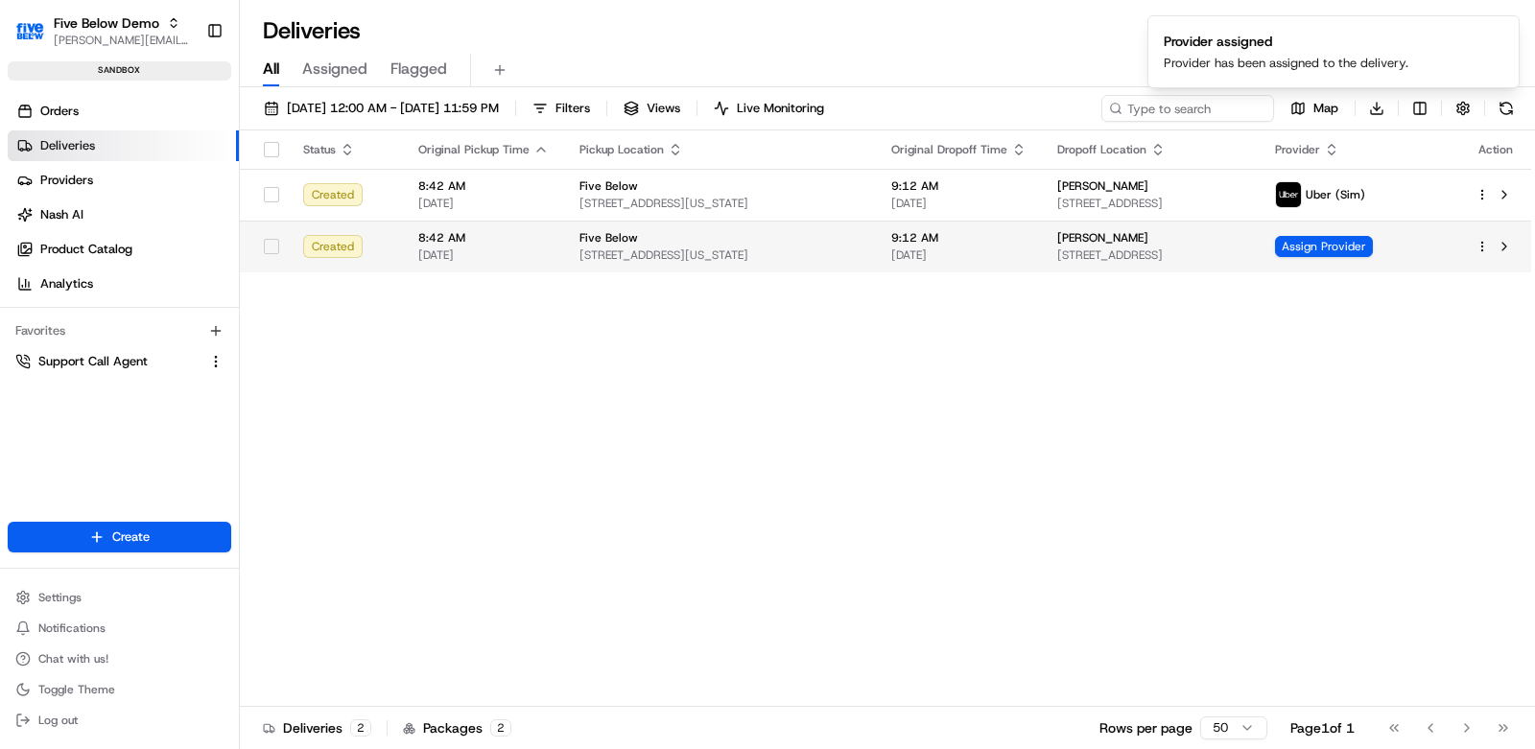
click at [1442, 245] on div "Assign Provider" at bounding box center [1360, 246] width 170 height 21
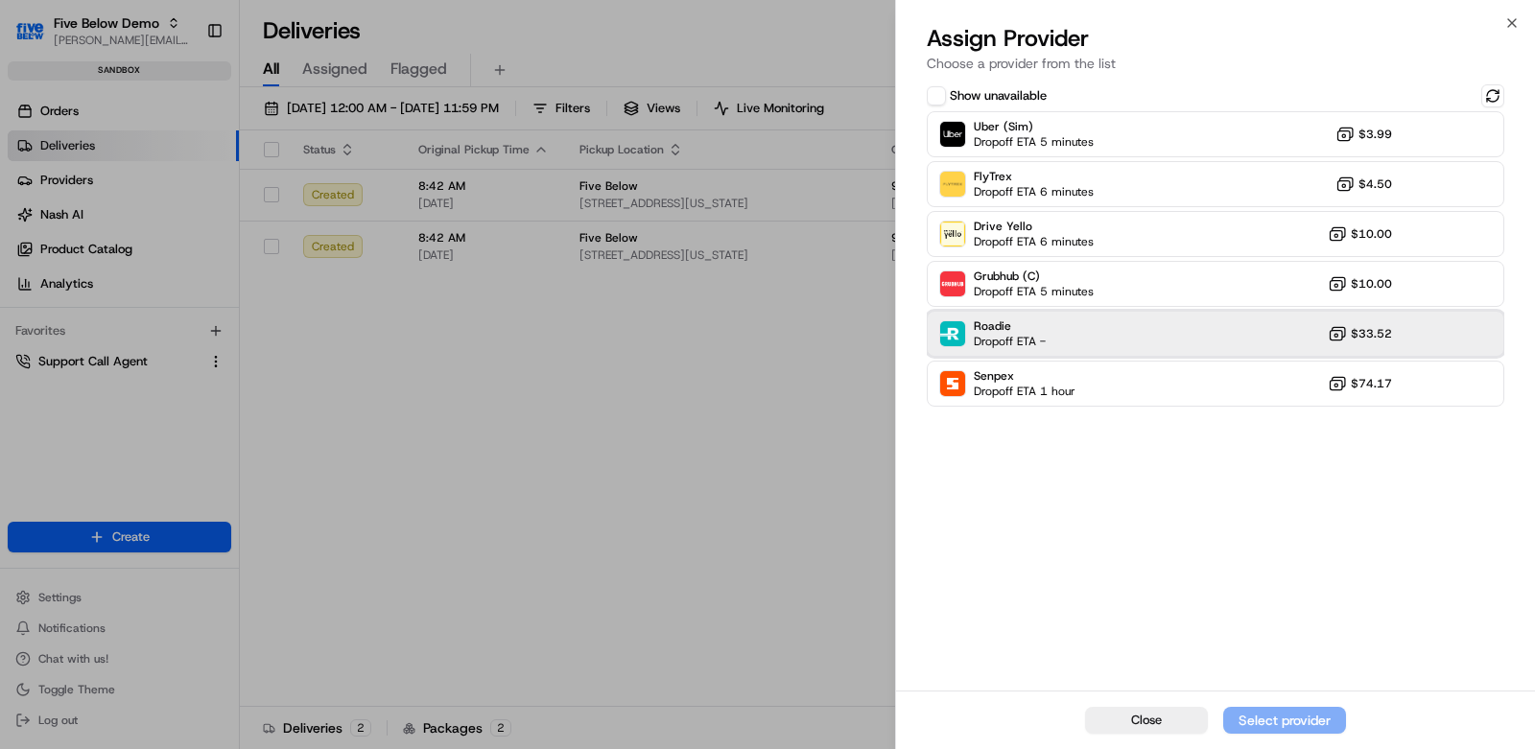
drag, startPoint x: 1199, startPoint y: 335, endPoint x: 1244, endPoint y: 450, distance: 123.6
click at [1201, 337] on div "Roadie Dropoff ETA - $33.52" at bounding box center [1215, 334] width 577 height 46
click at [1287, 723] on div "Assign Provider" at bounding box center [1284, 720] width 94 height 19
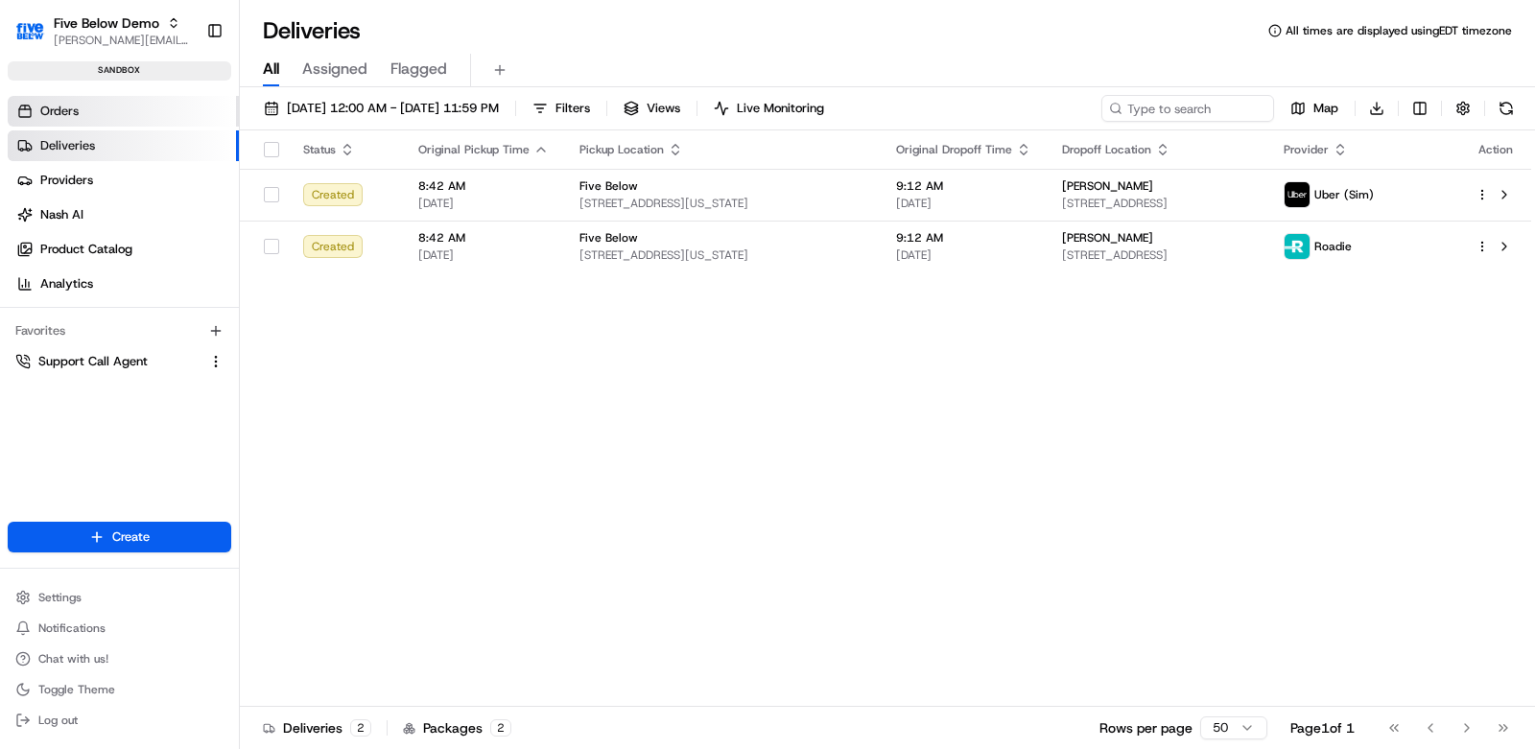
click at [77, 112] on span "Orders" at bounding box center [59, 111] width 38 height 17
